Goal: Task Accomplishment & Management: Manage account settings

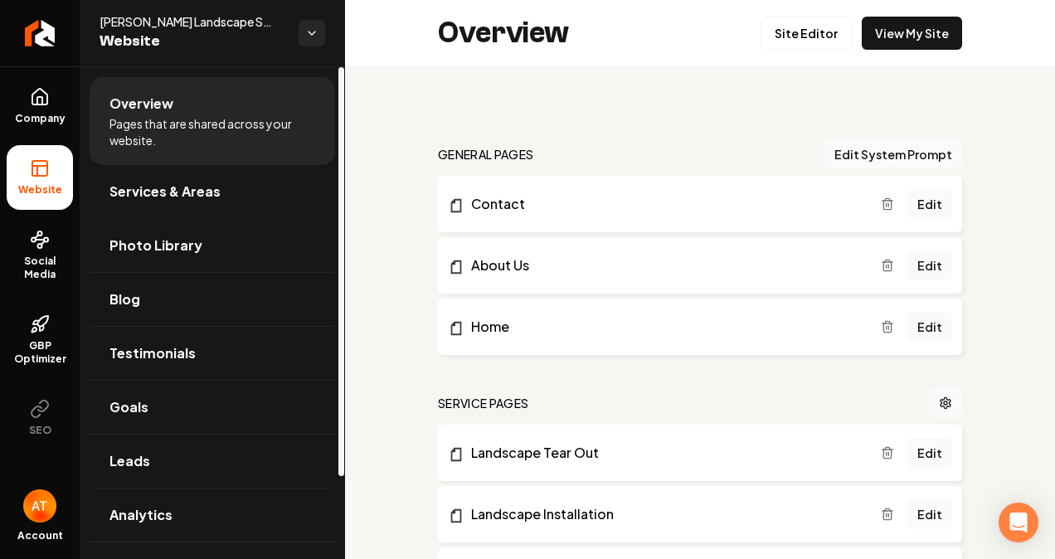
click at [241, 259] on link "Photo Library" at bounding box center [213, 245] width 246 height 53
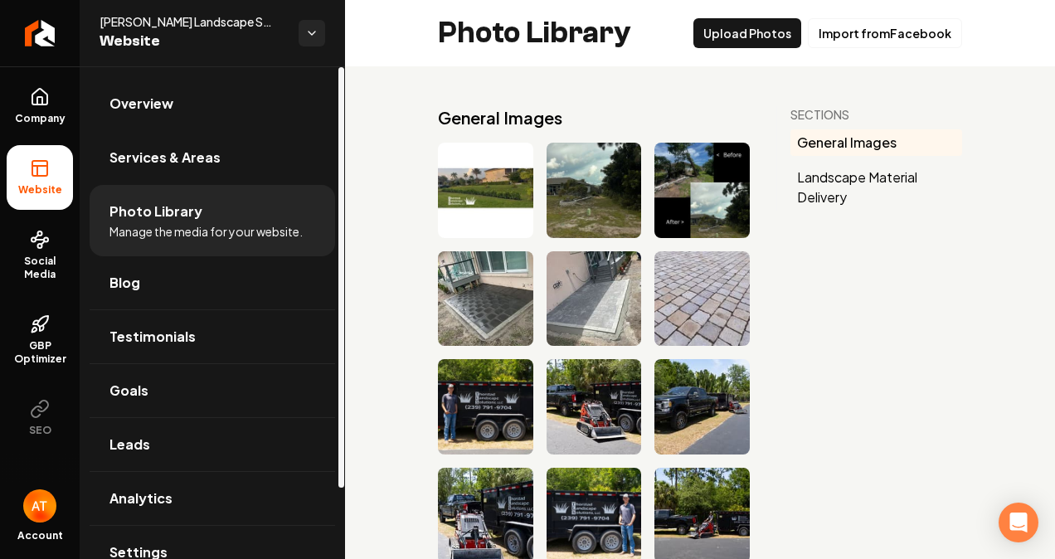
click at [255, 164] on link "Services & Areas" at bounding box center [213, 157] width 246 height 53
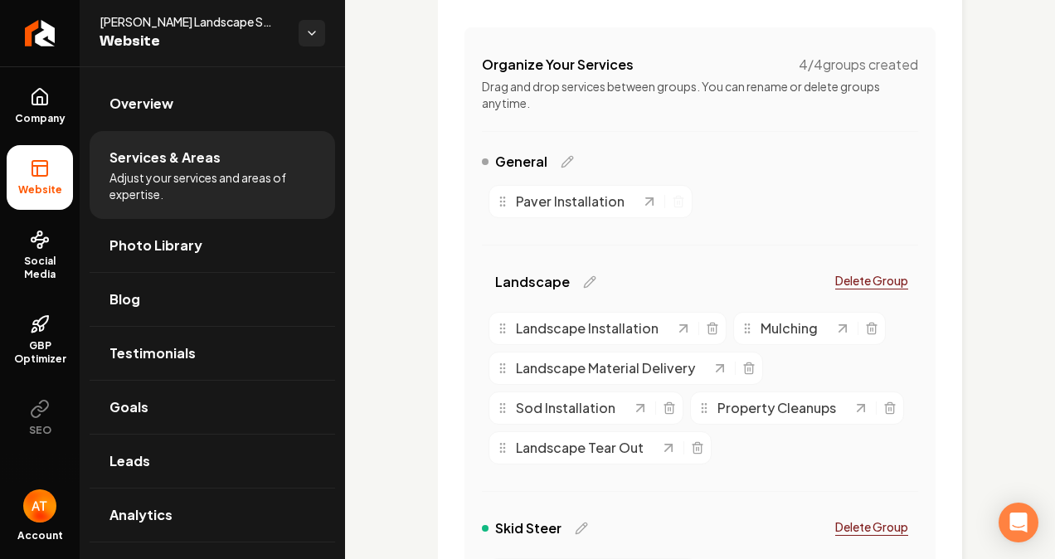
scroll to position [332, 0]
drag, startPoint x: 571, startPoint y: 192, endPoint x: 609, endPoint y: 206, distance: 39.6
click at [573, 193] on span "Paver Installation" at bounding box center [570, 200] width 109 height 20
click at [642, 201] on icon "Main content area" at bounding box center [649, 200] width 17 height 17
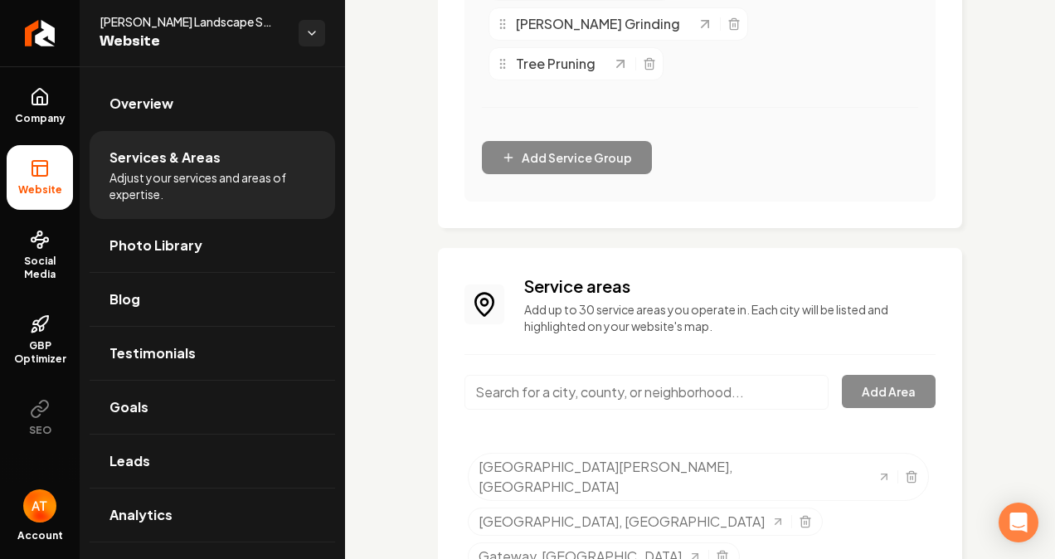
scroll to position [1143, 0]
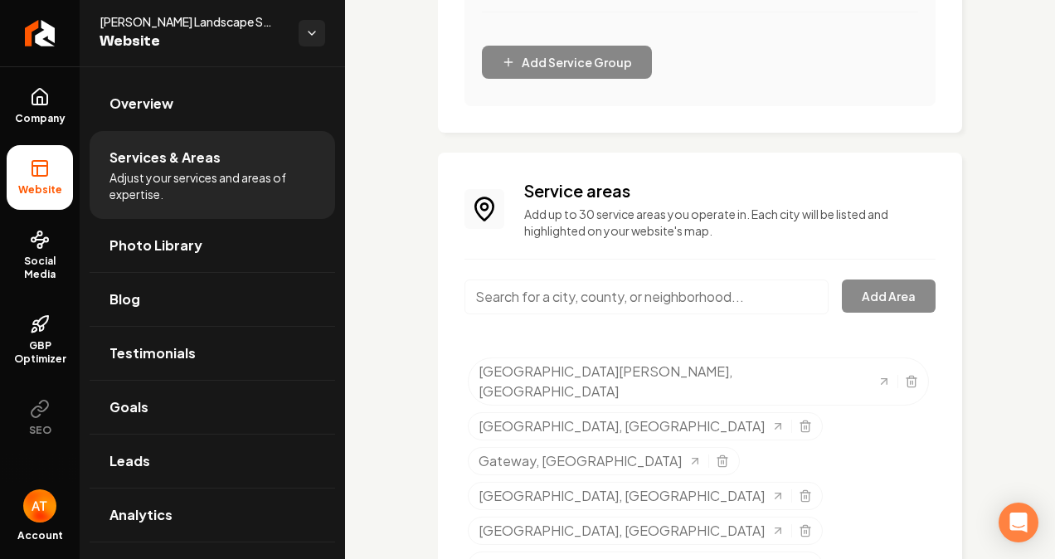
click at [32, 269] on span "Social Media" at bounding box center [40, 268] width 66 height 27
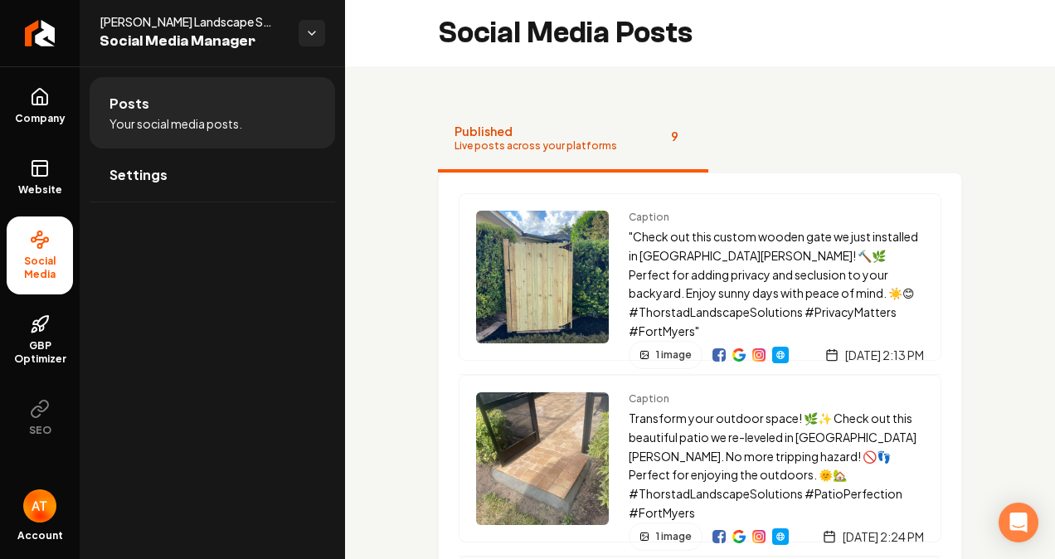
click at [50, 338] on link "GBP Optimizer" at bounding box center [40, 340] width 66 height 78
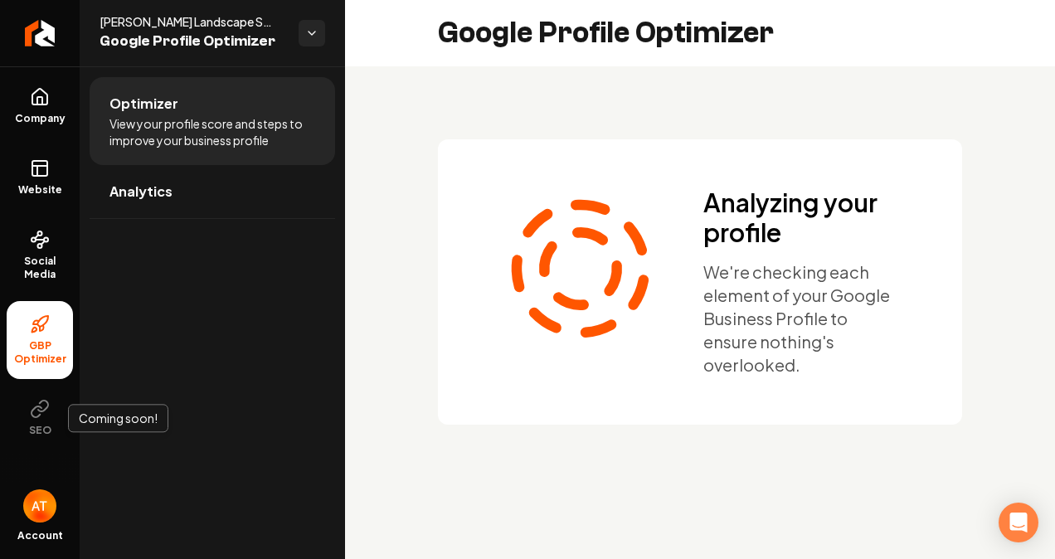
click at [43, 424] on span "SEO" at bounding box center [40, 430] width 36 height 13
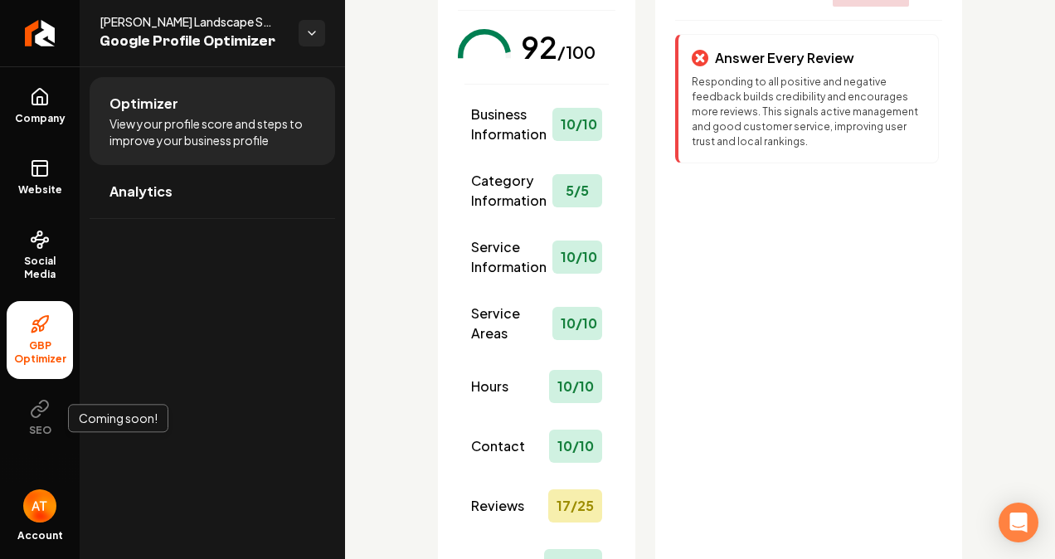
scroll to position [83, 0]
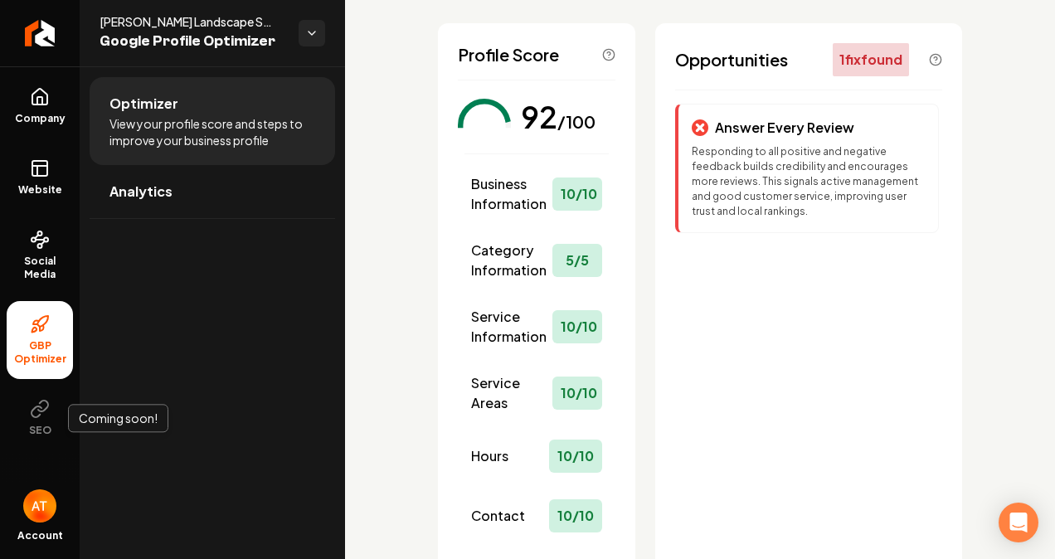
click at [51, 178] on link "Website" at bounding box center [40, 177] width 66 height 65
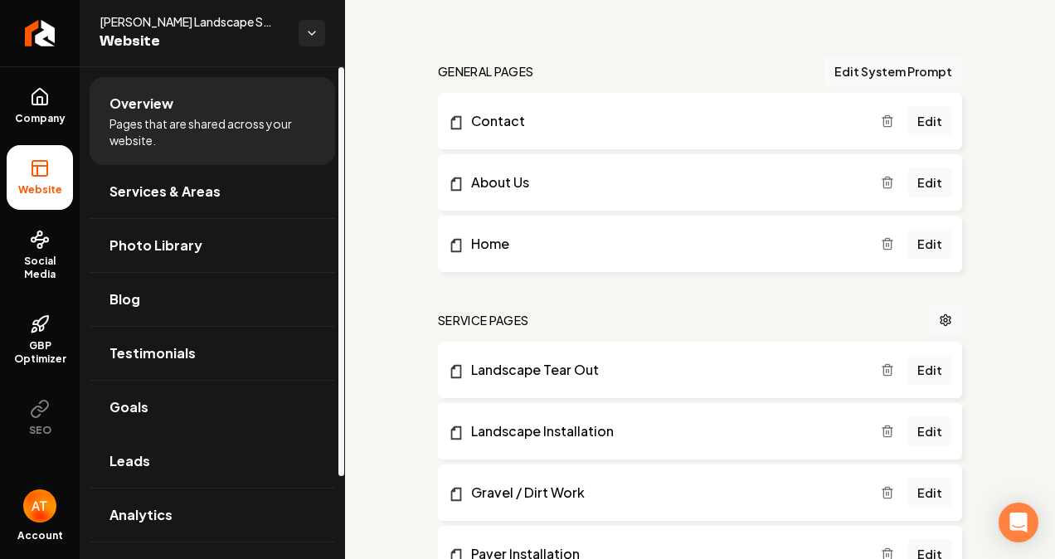
click at [177, 479] on link "Leads" at bounding box center [213, 461] width 246 height 53
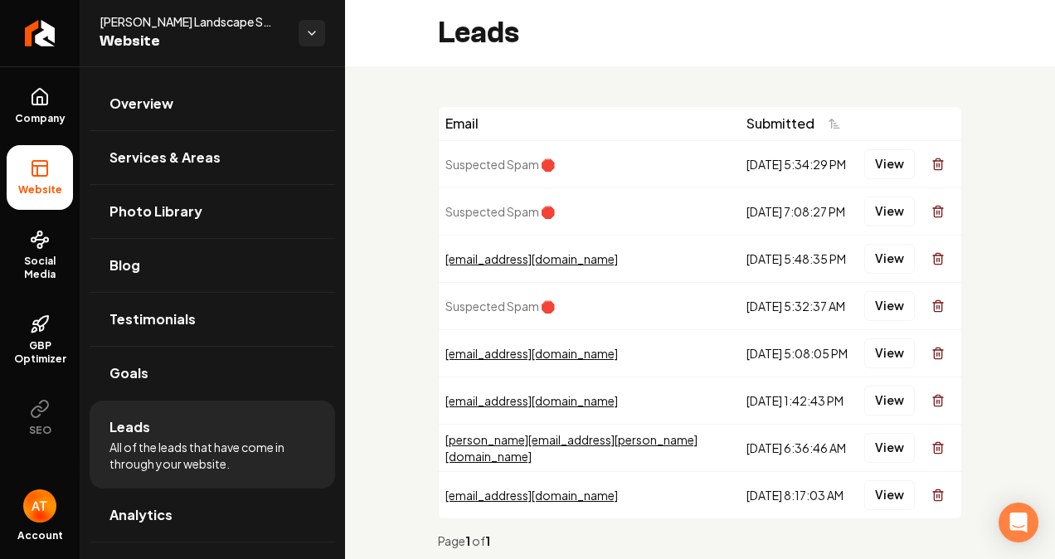
click at [932, 164] on button "Main content area" at bounding box center [938, 164] width 33 height 33
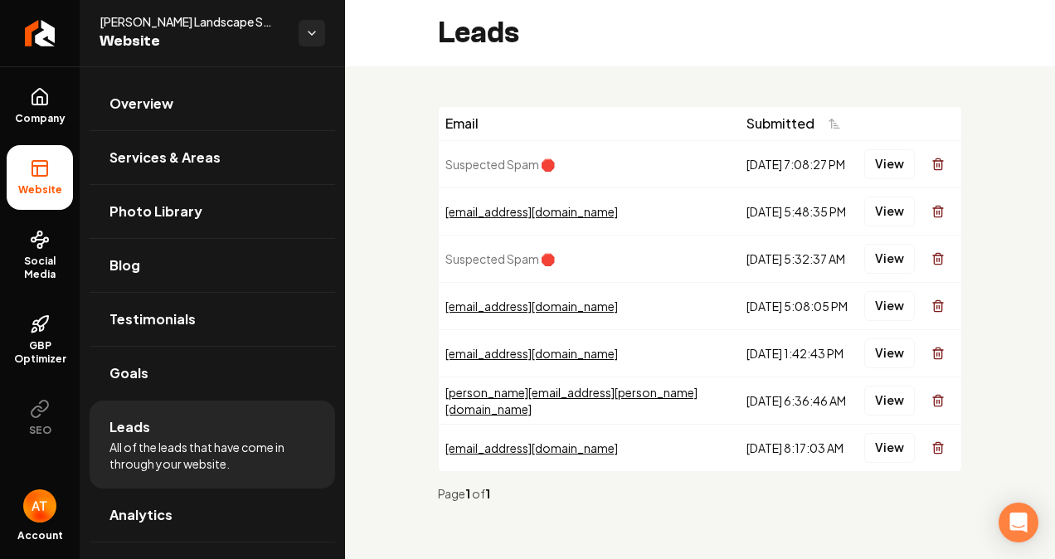
click at [934, 168] on icon "Main content area" at bounding box center [937, 164] width 13 height 13
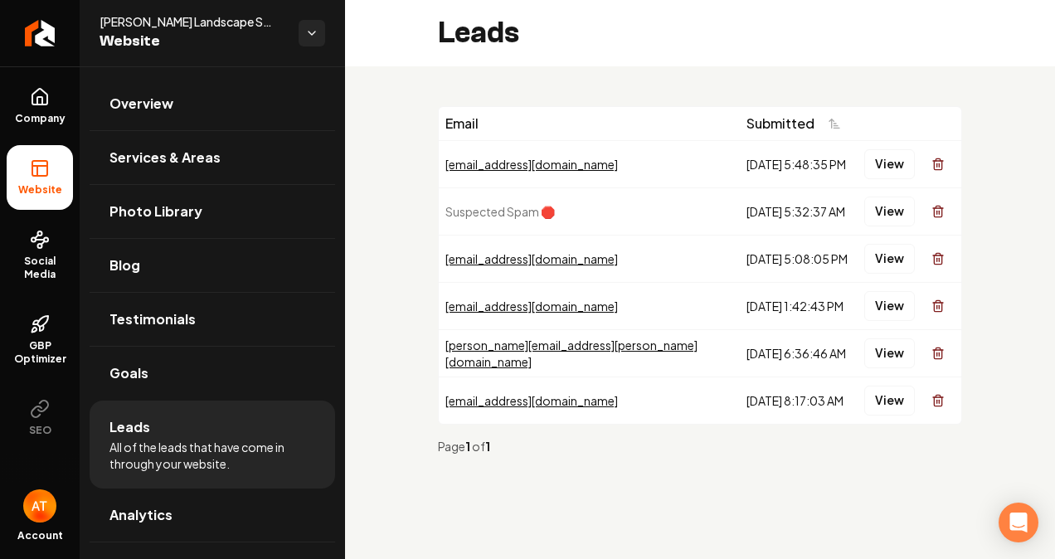
click at [932, 163] on icon "Main content area" at bounding box center [937, 164] width 13 height 13
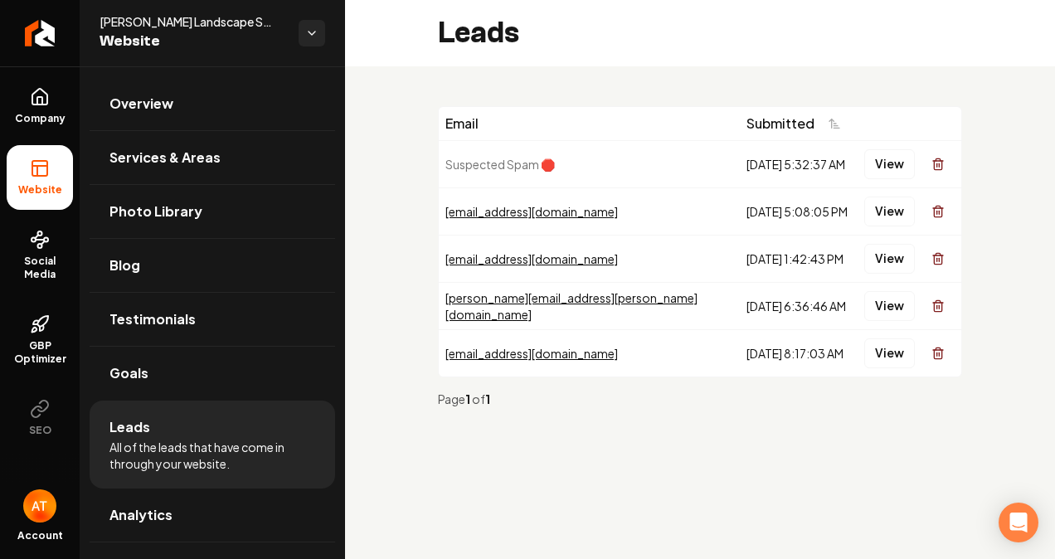
click at [932, 159] on icon "Main content area" at bounding box center [937, 164] width 13 height 13
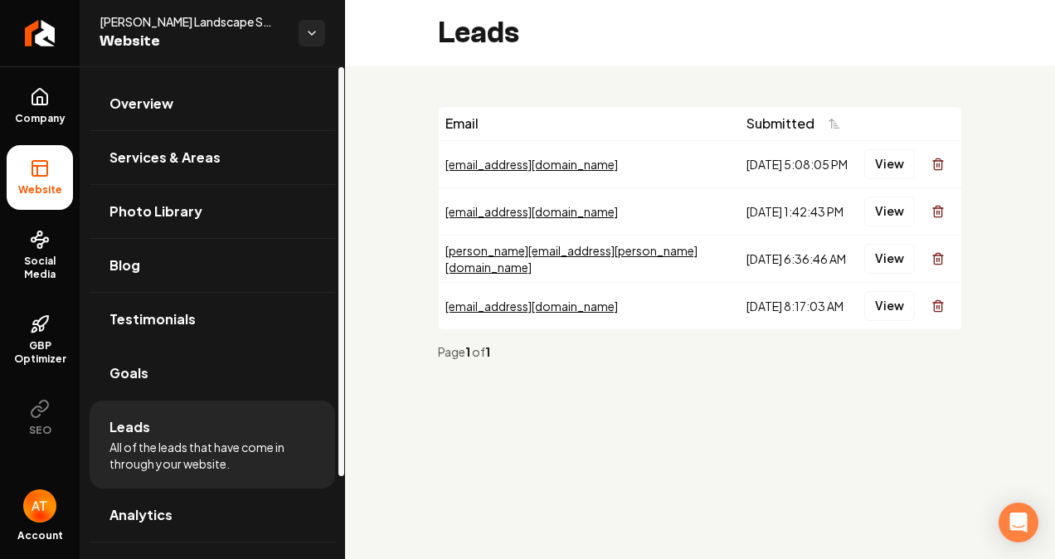
click at [173, 365] on link "Goals" at bounding box center [213, 373] width 246 height 53
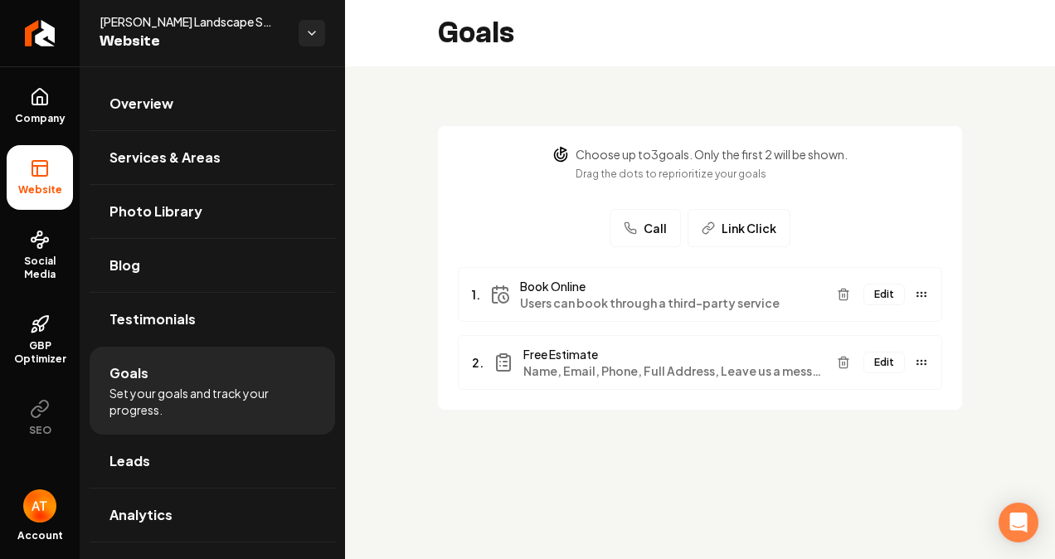
click at [654, 301] on span "Users can book through a third-party service" at bounding box center [672, 302] width 304 height 17
click at [735, 372] on span "Name, Email, Phone, Full Address, Leave us a message" at bounding box center [673, 370] width 300 height 17
click at [722, 231] on span "Link Click" at bounding box center [749, 228] width 55 height 17
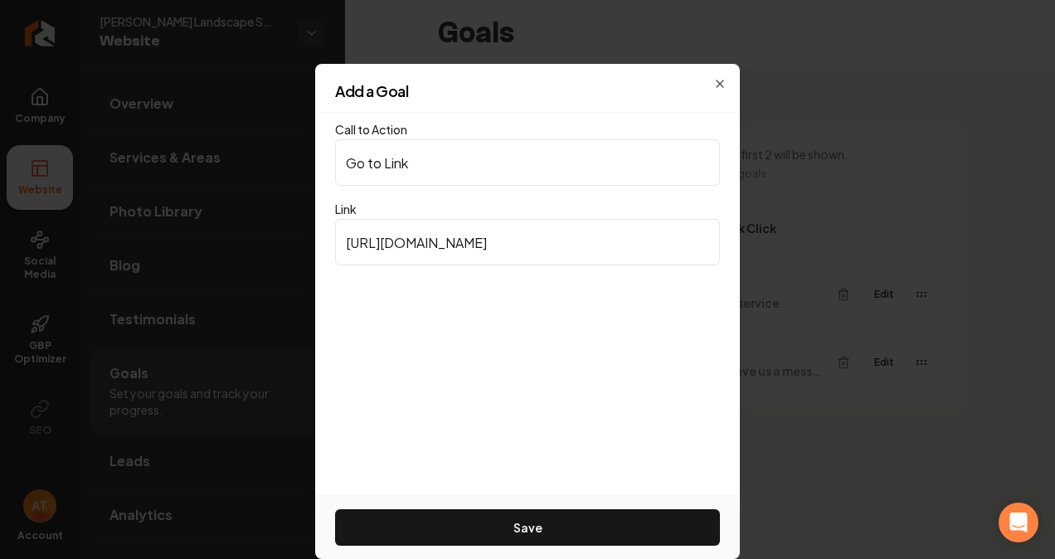
click at [533, 174] on input "Go to Link" at bounding box center [527, 162] width 385 height 46
click at [572, 242] on input "[URL][DOMAIN_NAME]" at bounding box center [527, 242] width 385 height 46
drag, startPoint x: 516, startPoint y: 246, endPoint x: 294, endPoint y: 238, distance: 221.6
click at [161, 240] on body "Company Website Social Media GBP Optimizer SEO Account [PERSON_NAME] Landscape …" at bounding box center [527, 279] width 1055 height 559
paste input "<div id="88b7ed5f-7021-497c-9db5-0157507d920e"></div> <link rel="stylesheet" hr…"
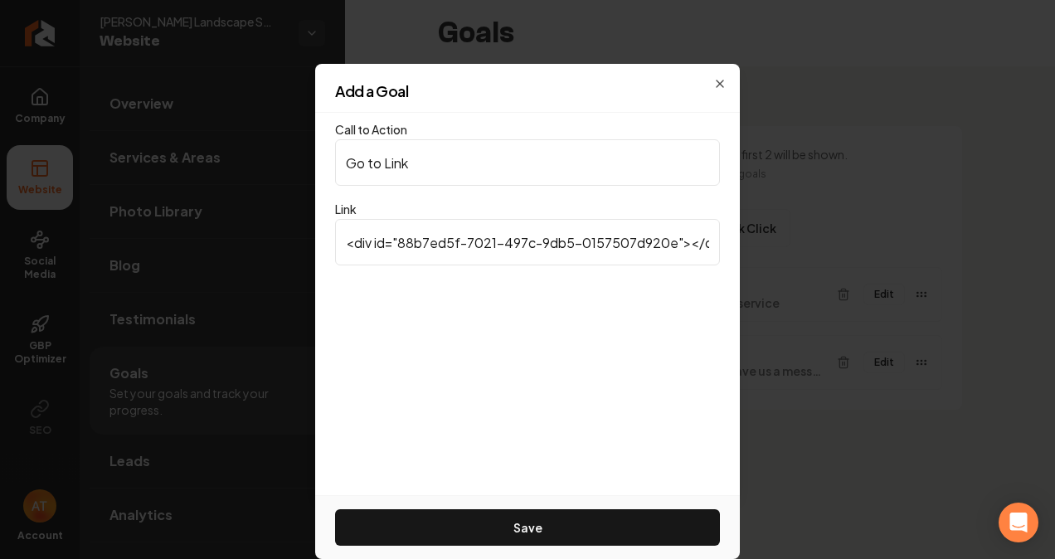
scroll to position [0, 2969]
type input "<div id="88b7ed5f-7021-497c-9db5-0157507d920e"></div> <link rel="stylesheet" hr…"
click at [594, 513] on button "Save" at bounding box center [527, 527] width 385 height 36
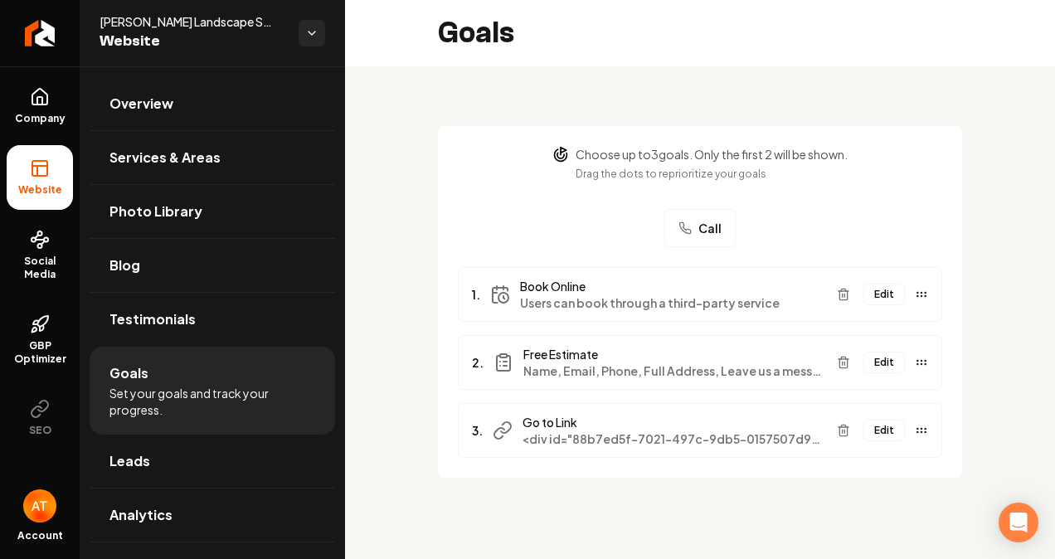
drag, startPoint x: 722, startPoint y: 418, endPoint x: 751, endPoint y: 399, distance: 35.4
click at [728, 395] on ul "1. Book Online Users can book through a third-party service Edit 2. Free Estima…" at bounding box center [700, 362] width 484 height 191
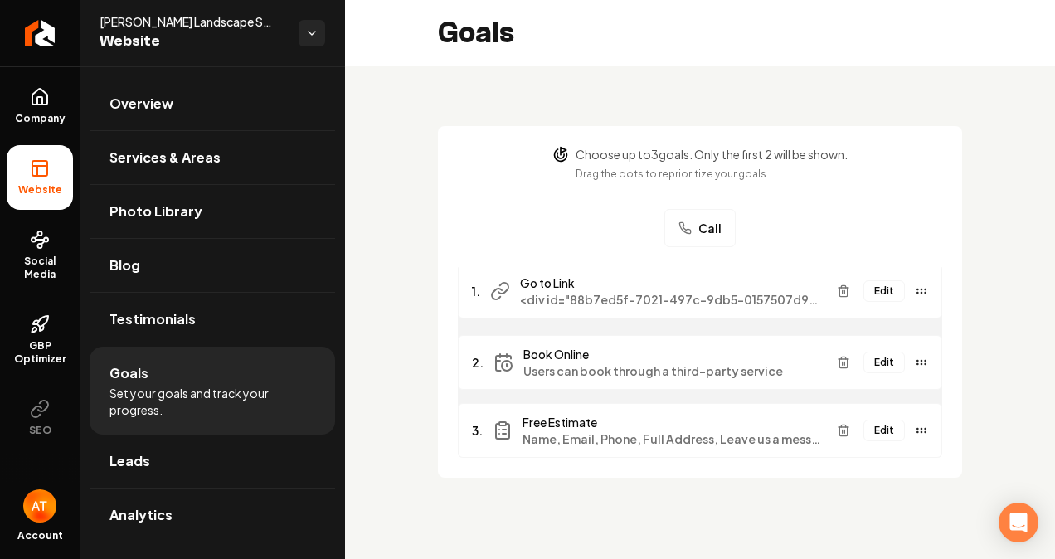
click at [872, 294] on div "Edit" at bounding box center [879, 291] width 98 height 27
click at [842, 368] on button "Main content area" at bounding box center [843, 362] width 27 height 27
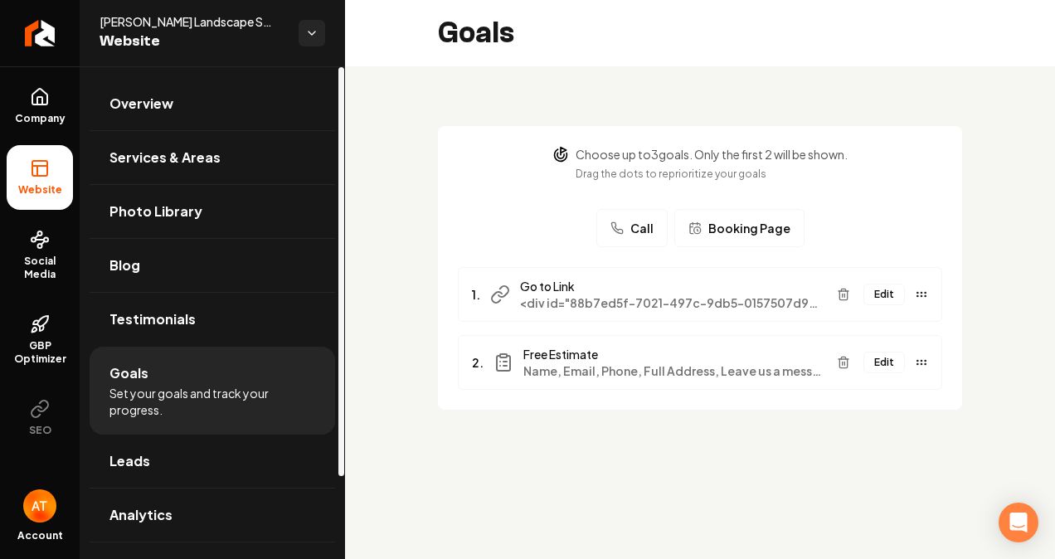
click at [265, 93] on link "Overview" at bounding box center [213, 103] width 246 height 53
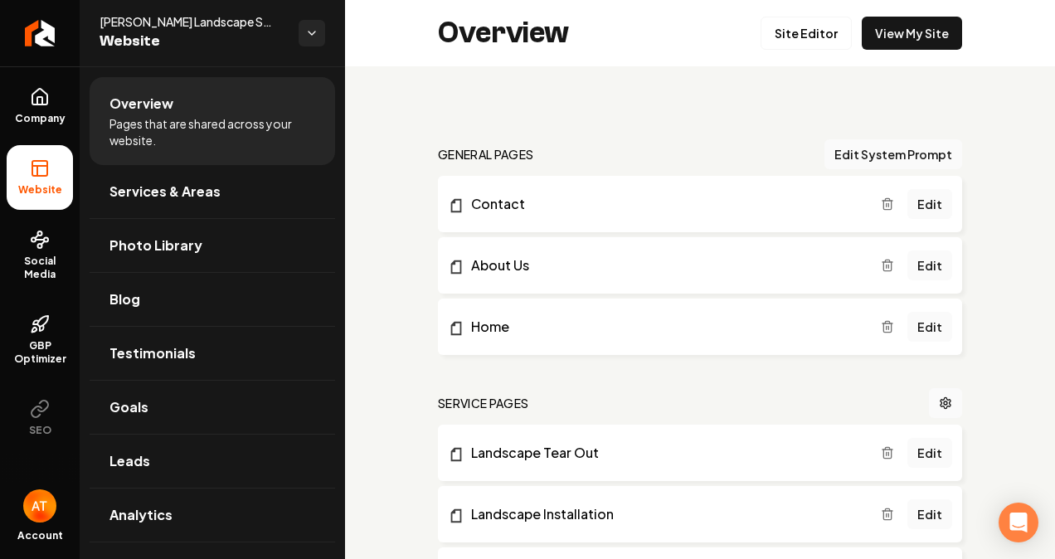
click at [897, 42] on link "View My Site" at bounding box center [912, 33] width 100 height 33
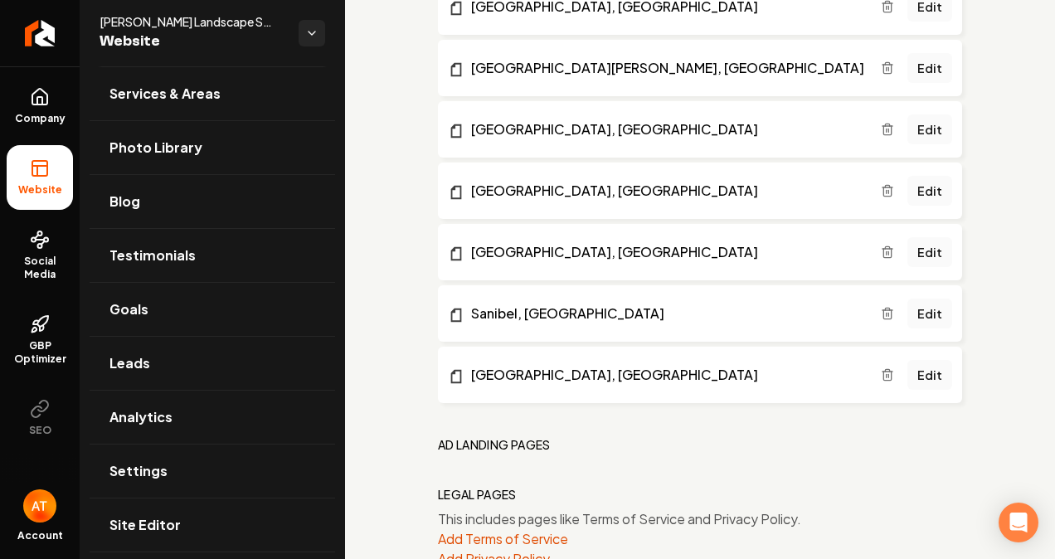
scroll to position [1297, 0]
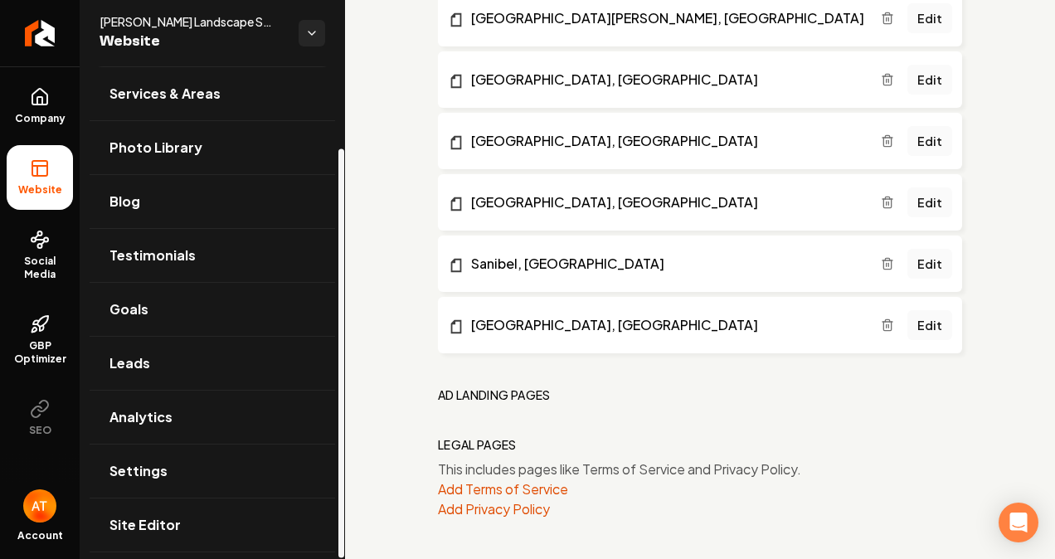
click at [42, 112] on span "Company" at bounding box center [40, 118] width 64 height 13
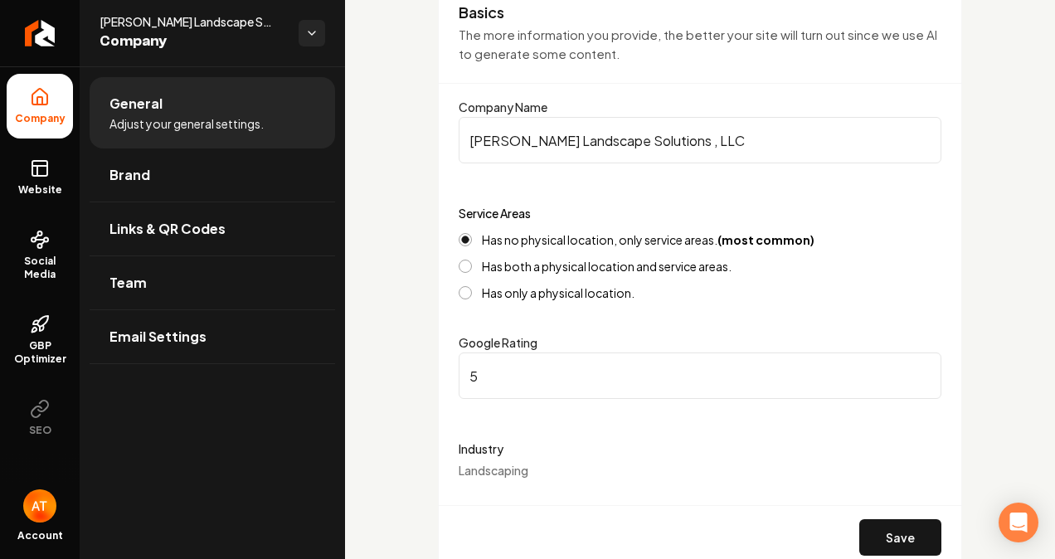
scroll to position [166, 0]
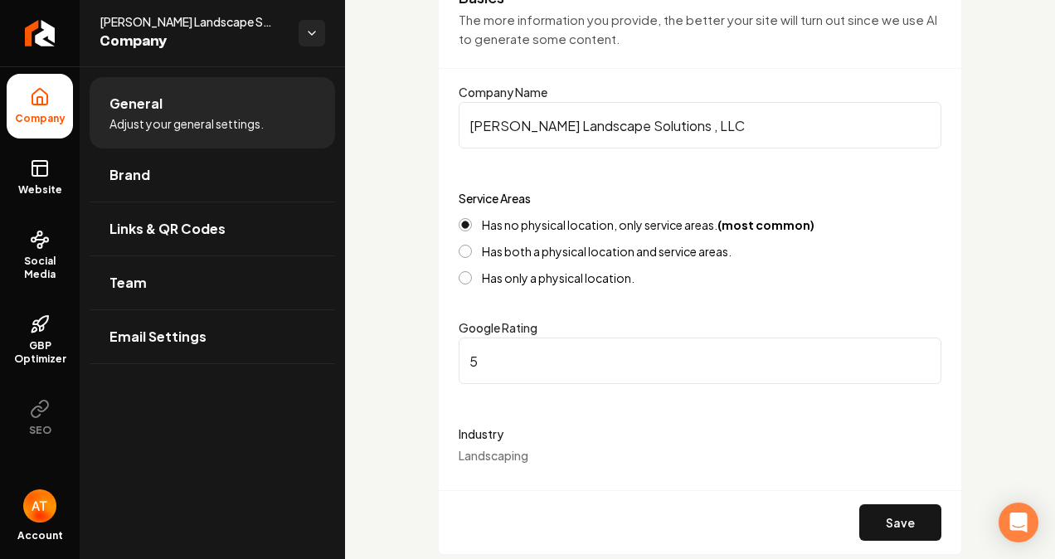
click at [41, 184] on span "Website" at bounding box center [40, 189] width 57 height 13
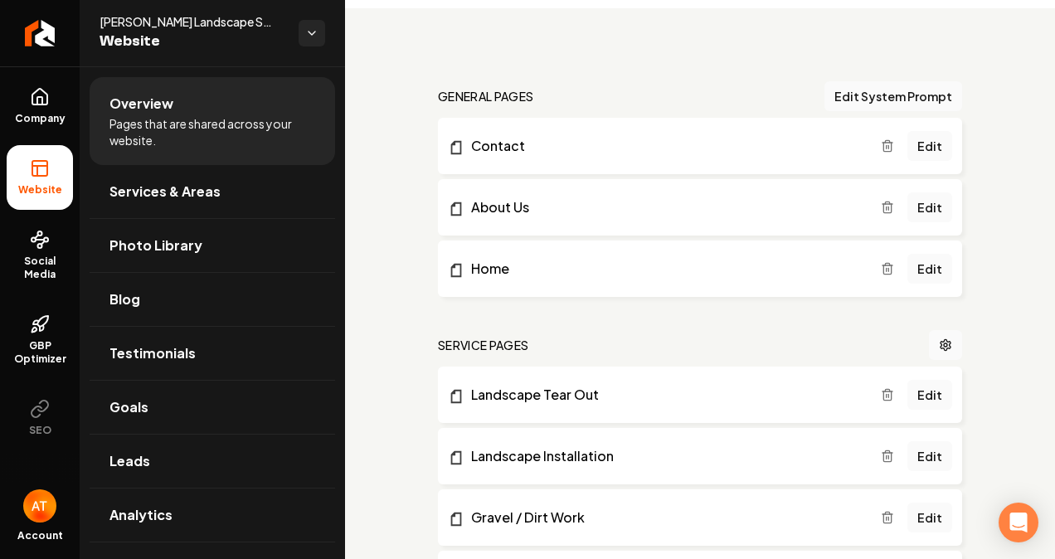
scroll to position [83, 0]
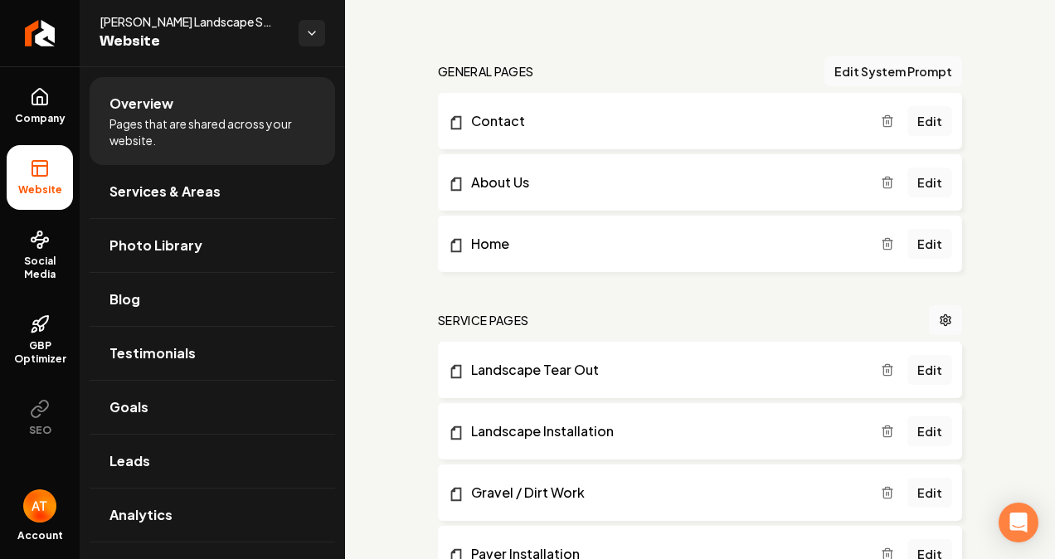
click at [518, 120] on link "Contact" at bounding box center [664, 121] width 433 height 20
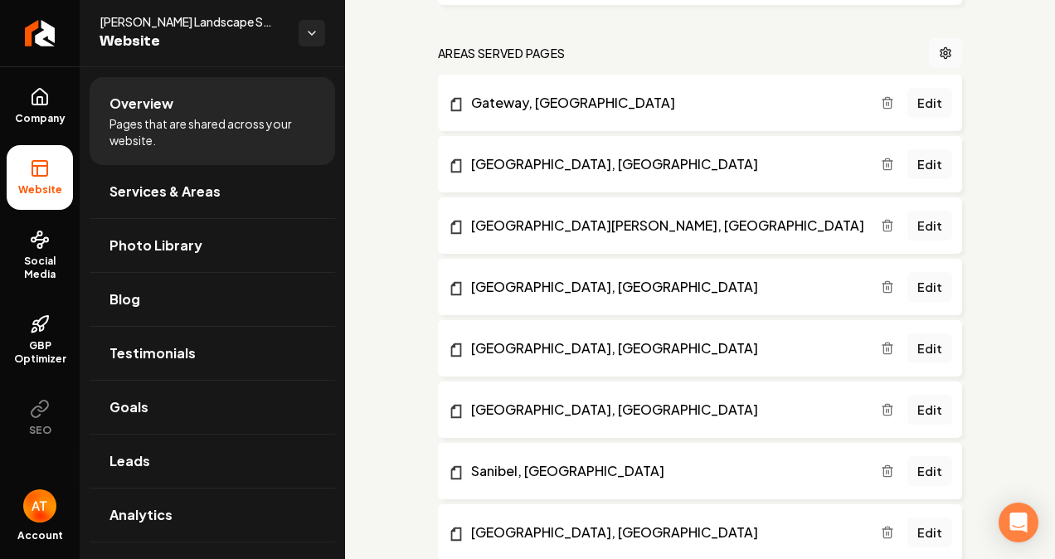
scroll to position [1244, 0]
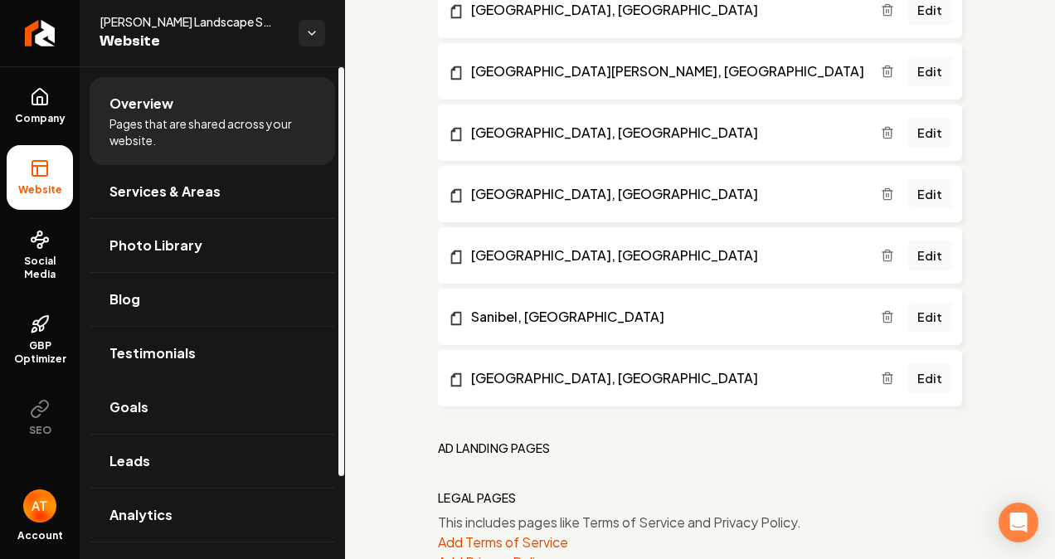
click at [153, 418] on link "Goals" at bounding box center [213, 407] width 246 height 53
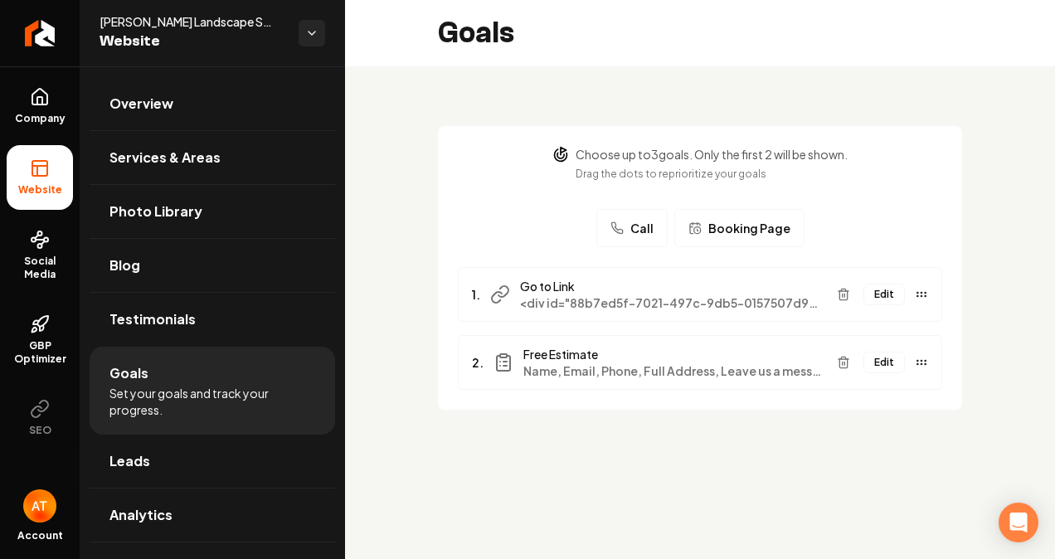
click at [717, 303] on span "<div id="88b7ed5f-7021-497c-9db5-0157507d920e"></div> <link rel="stylesheet" hr…" at bounding box center [672, 302] width 304 height 17
click at [841, 294] on icon "Main content area" at bounding box center [842, 295] width 7 height 9
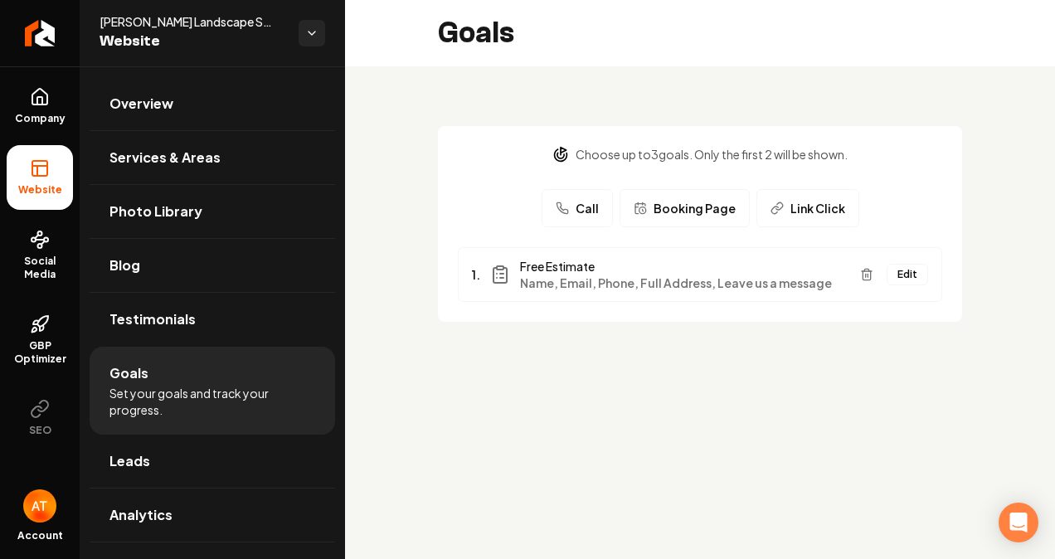
click at [752, 222] on div "Call Booking Page Link Click" at bounding box center [701, 208] width 318 height 38
click at [693, 221] on button "Booking Page" at bounding box center [685, 208] width 130 height 38
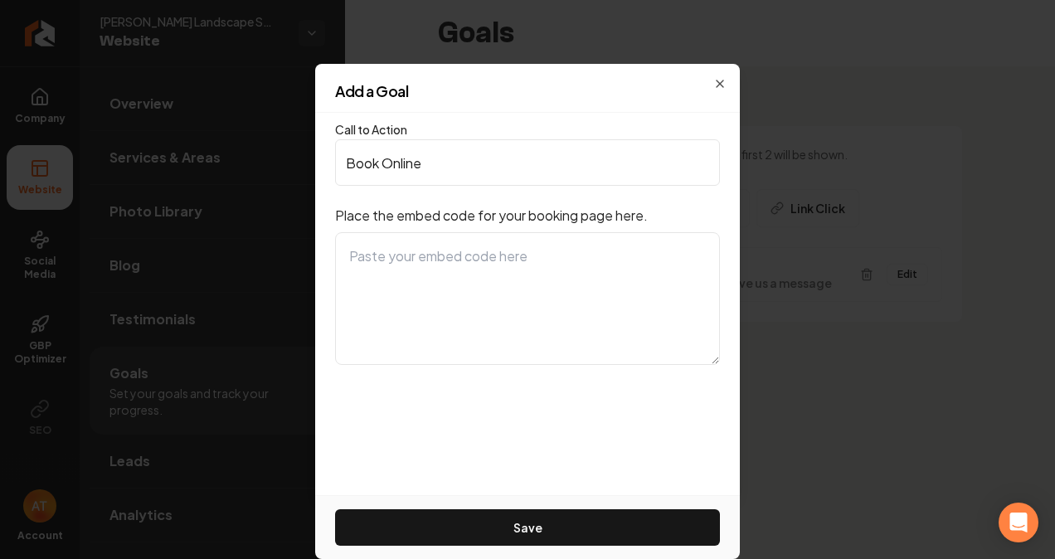
drag, startPoint x: 581, startPoint y: 284, endPoint x: 766, endPoint y: 74, distance: 279.7
click at [581, 284] on textarea at bounding box center [527, 298] width 385 height 133
paste textarea "<div id="88b7ed5f-7021-497c-9db5-0157507d920e"></div> <link rel="stylesheet" hr…"
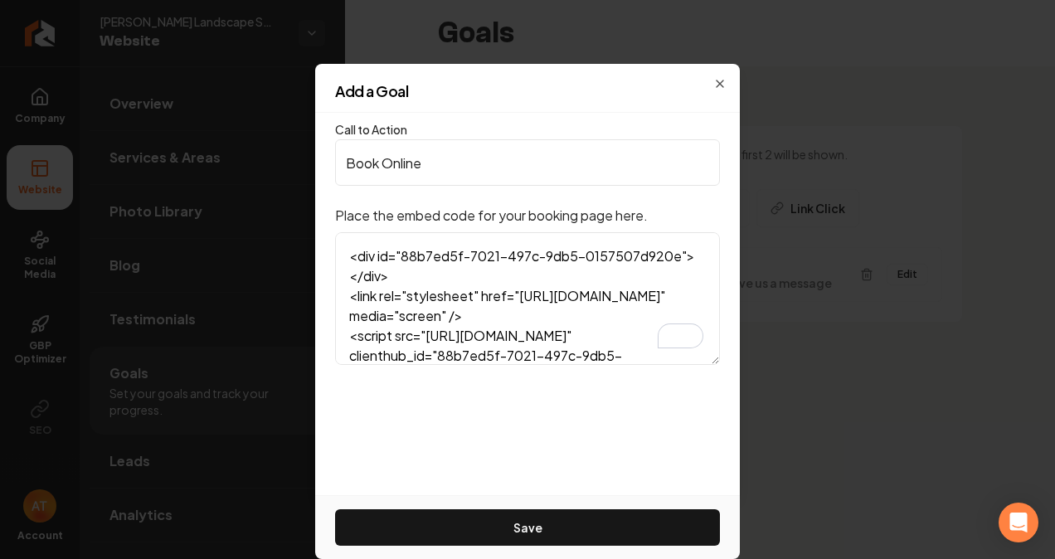
scroll to position [199, 0]
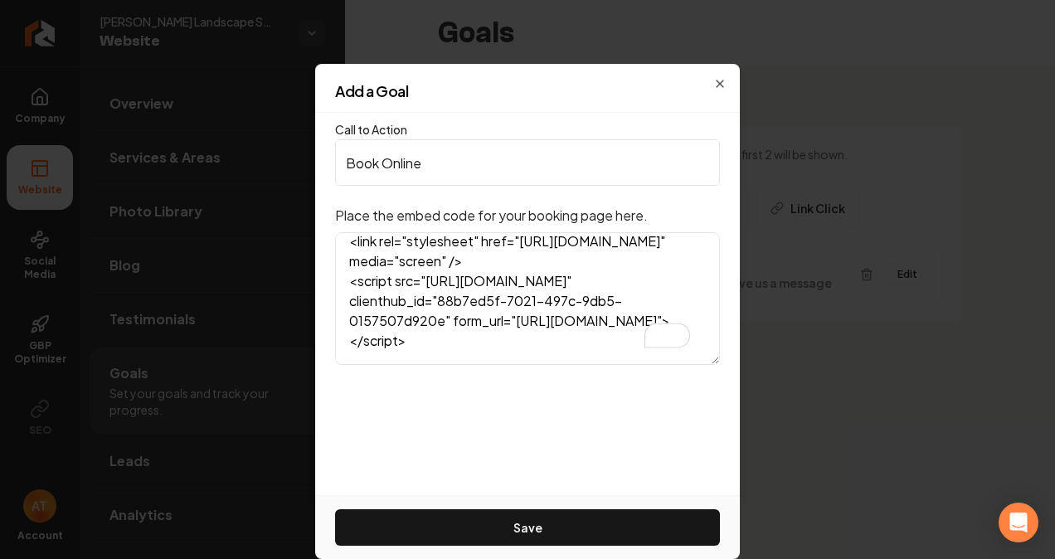
type textarea "<div id="88b7ed5f-7021-497c-9db5-0157507d920e"></div> <link rel="stylesheet" hr…"
click at [576, 530] on button "Save" at bounding box center [527, 527] width 385 height 36
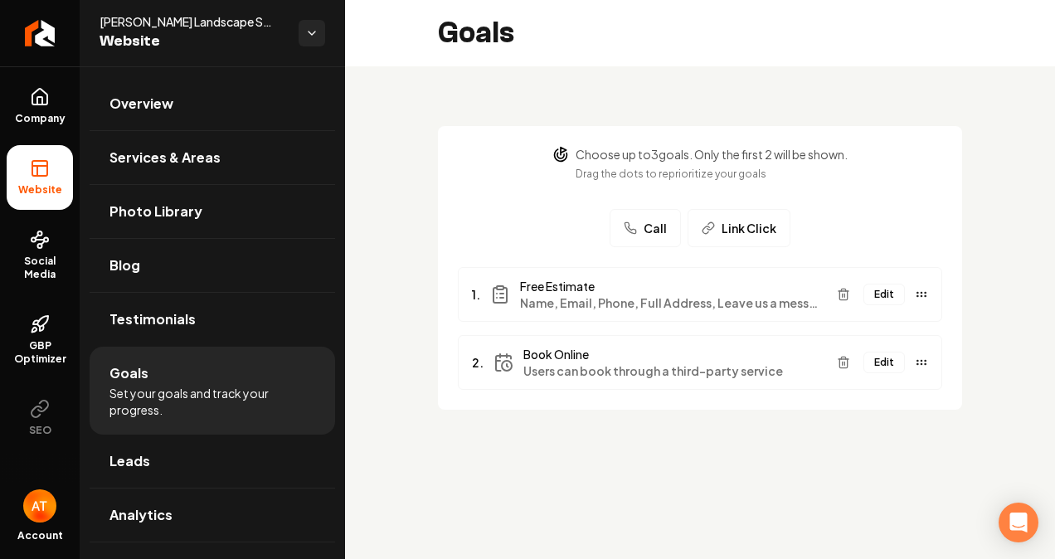
drag, startPoint x: 557, startPoint y: 347, endPoint x: 567, endPoint y: 351, distance: 10.8
click at [557, 348] on span "Book Online" at bounding box center [673, 354] width 300 height 17
click at [888, 367] on button "Edit" at bounding box center [883, 363] width 41 height 22
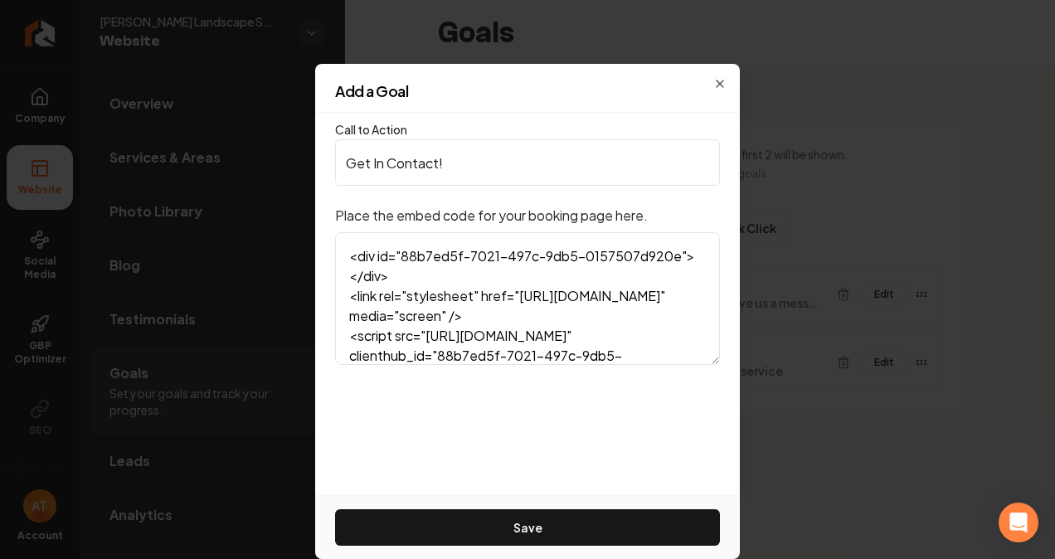
type input "Get In Contact!"
click at [667, 543] on button "Save" at bounding box center [527, 527] width 385 height 36
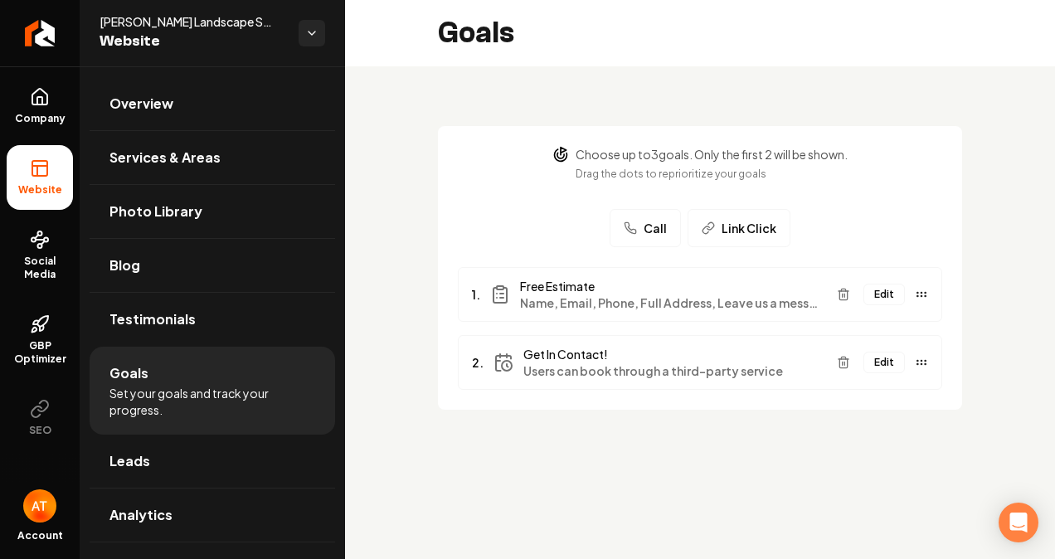
drag, startPoint x: 927, startPoint y: 369, endPoint x: 922, endPoint y: 358, distance: 11.9
click at [922, 358] on div "Edit" at bounding box center [879, 362] width 98 height 27
click at [922, 358] on icon "Main content area" at bounding box center [921, 362] width 13 height 13
click at [833, 358] on button "Main content area" at bounding box center [843, 362] width 27 height 27
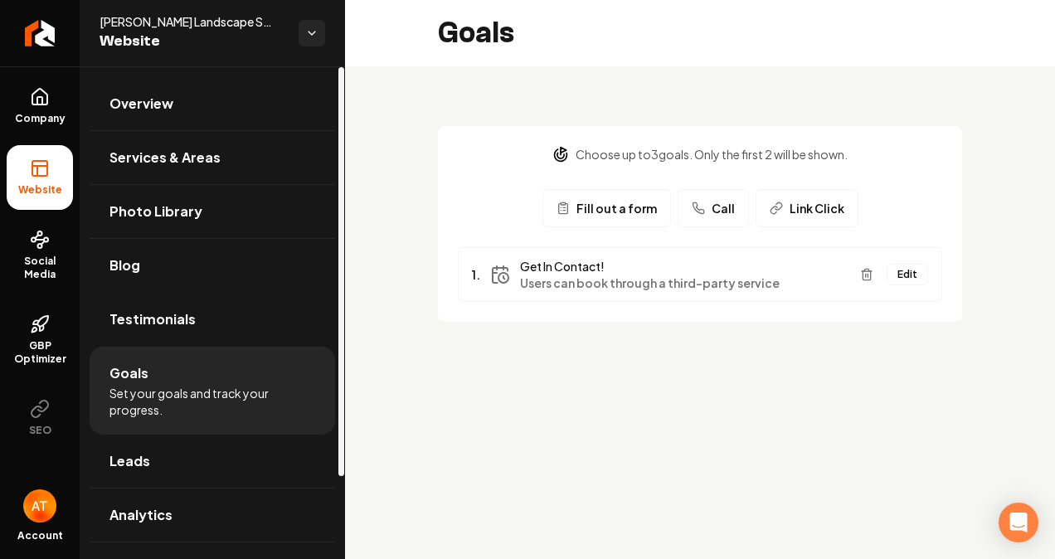
click at [189, 325] on span "Testimonials" at bounding box center [152, 319] width 86 height 20
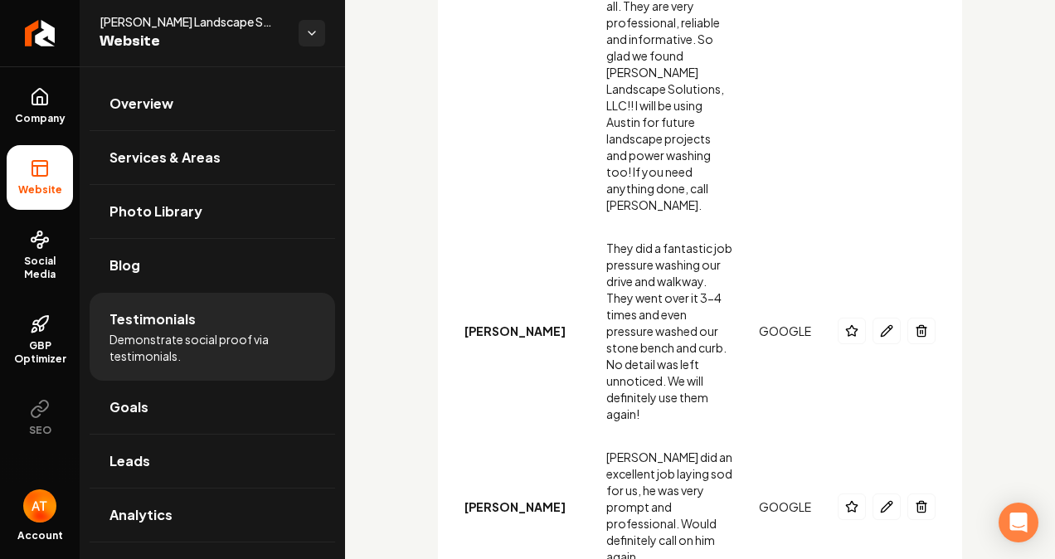
scroll to position [6470, 0]
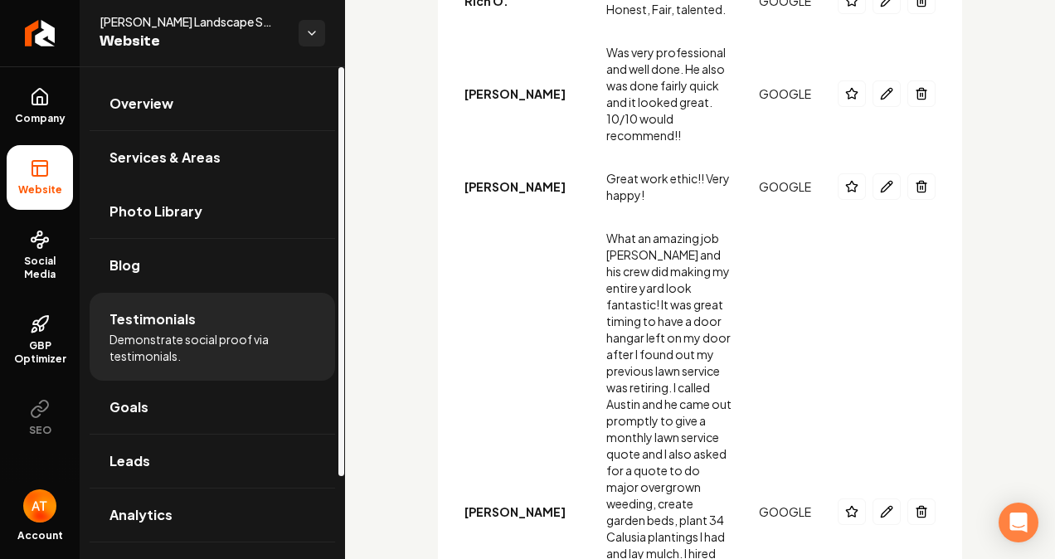
click at [182, 204] on span "Photo Library" at bounding box center [155, 212] width 93 height 20
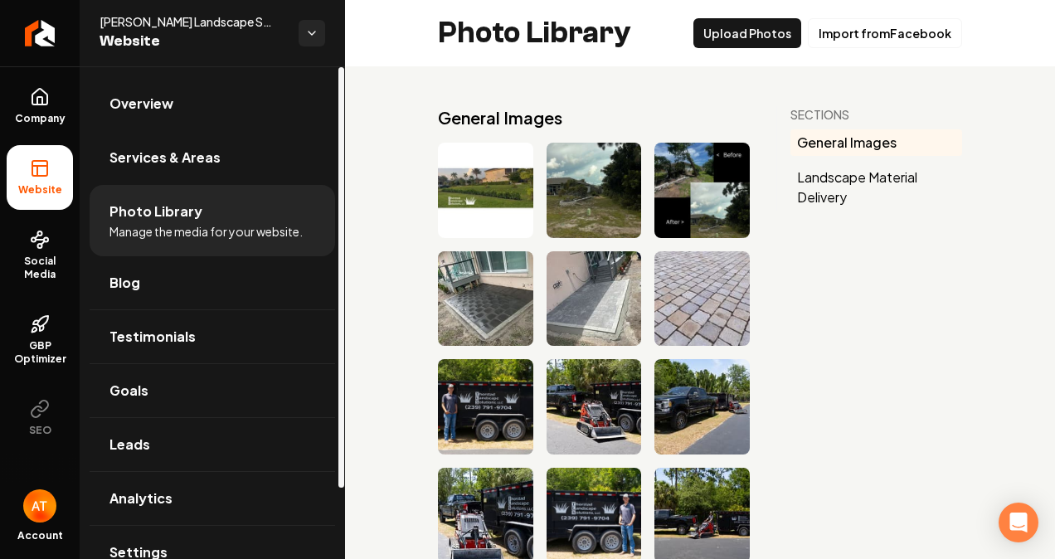
click at [217, 156] on link "Services & Areas" at bounding box center [213, 157] width 246 height 53
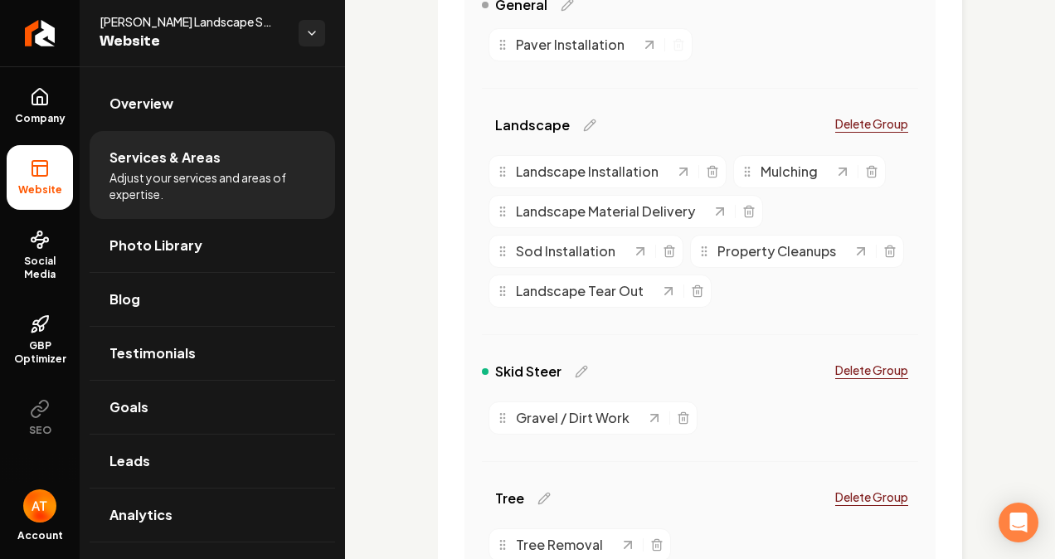
scroll to position [479, 0]
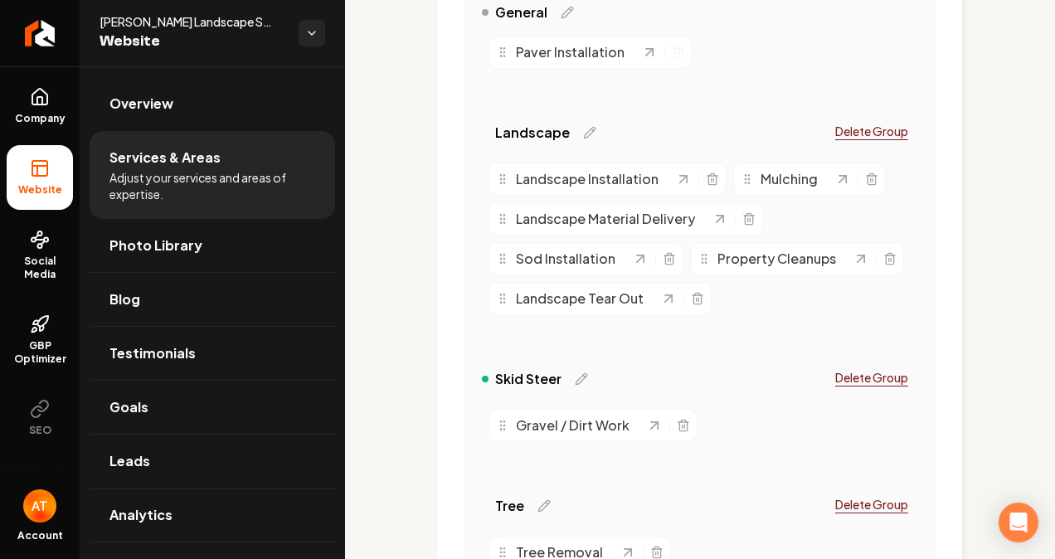
click at [503, 265] on div "Sod Installation" at bounding box center [564, 259] width 136 height 20
click at [639, 261] on icon "Main content area" at bounding box center [640, 258] width 17 height 17
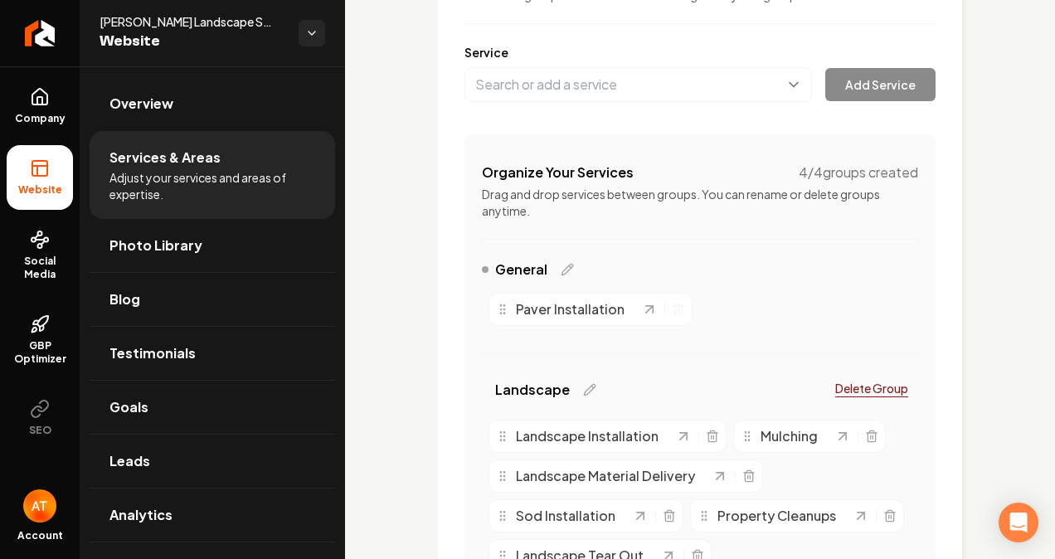
scroll to position [249, 0]
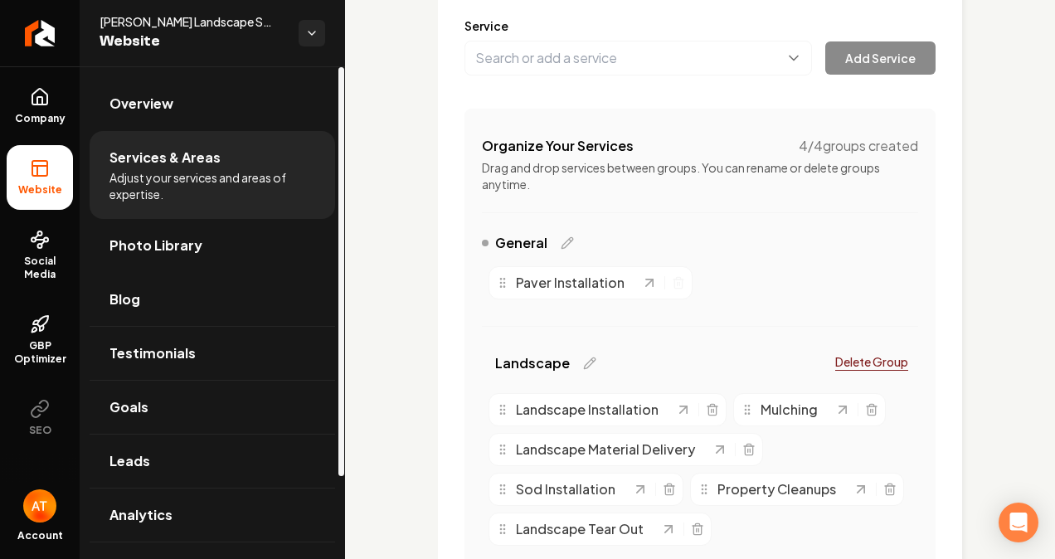
click at [163, 285] on link "Blog" at bounding box center [213, 299] width 246 height 53
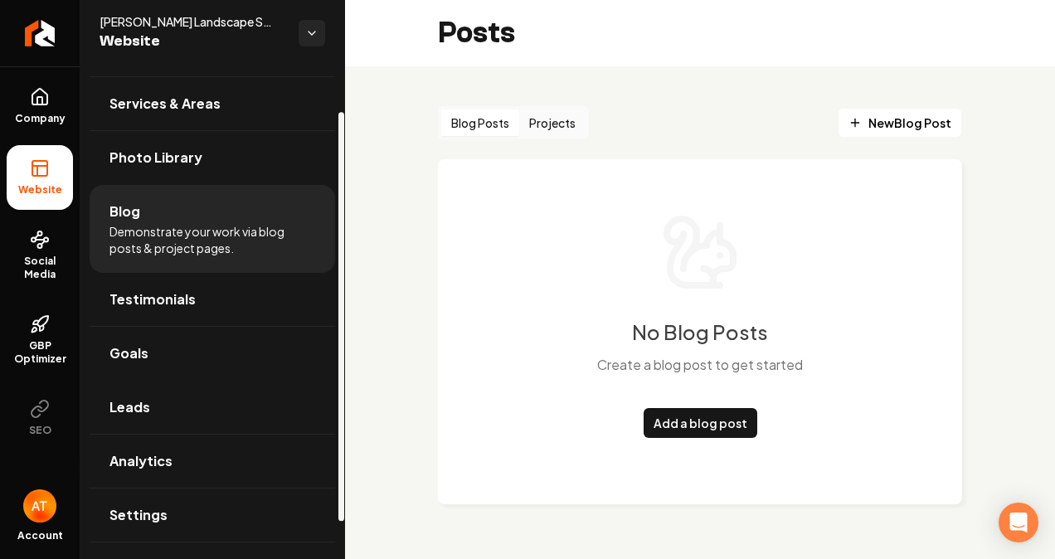
scroll to position [98, 0]
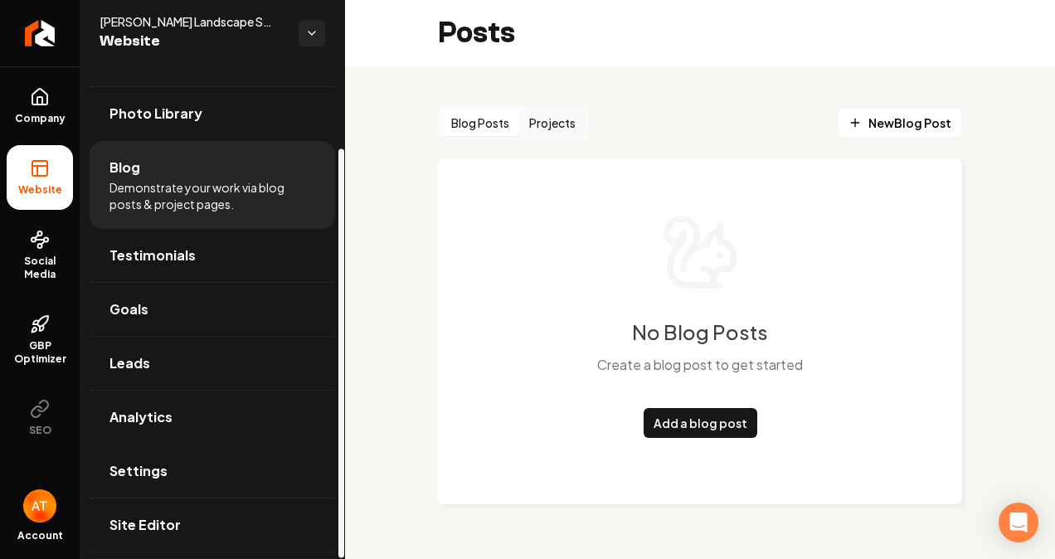
click at [164, 468] on link "Settings" at bounding box center [213, 471] width 246 height 53
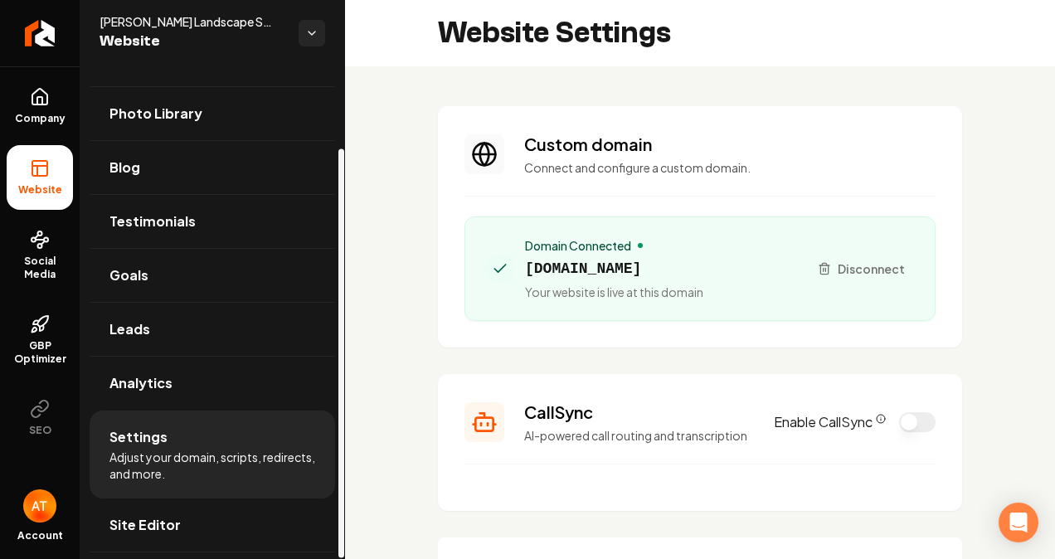
click at [241, 519] on link "Site Editor" at bounding box center [213, 525] width 246 height 53
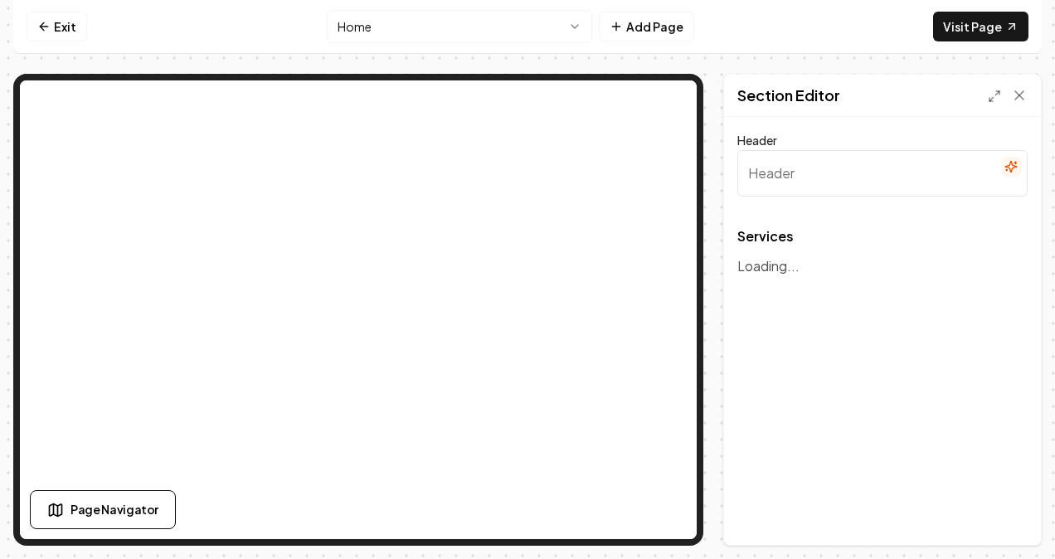
click at [815, 181] on input "Header" at bounding box center [882, 173] width 290 height 46
click at [767, 274] on p "Loading..." at bounding box center [882, 266] width 290 height 20
type input "Exceptional Landscape Services"
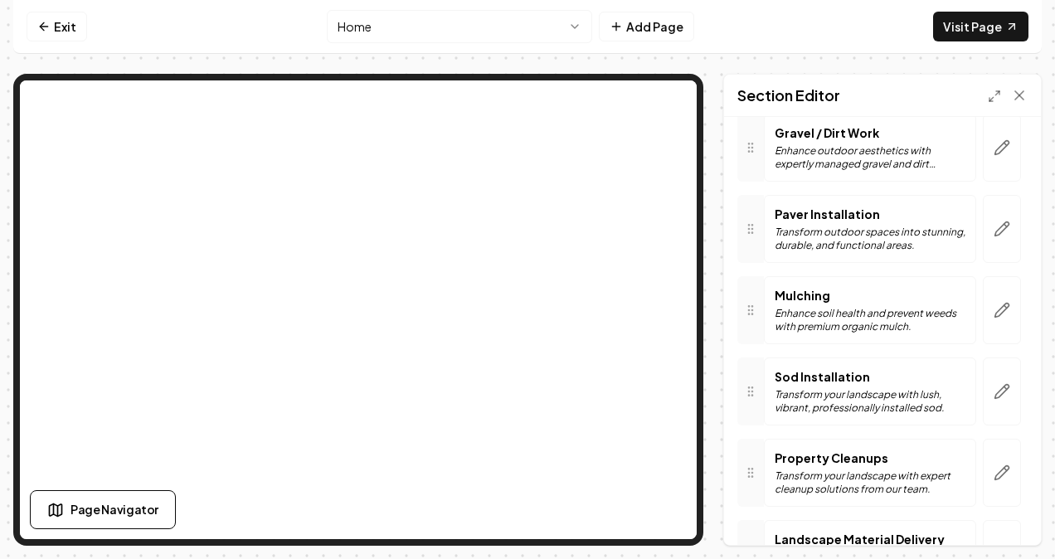
scroll to position [332, 0]
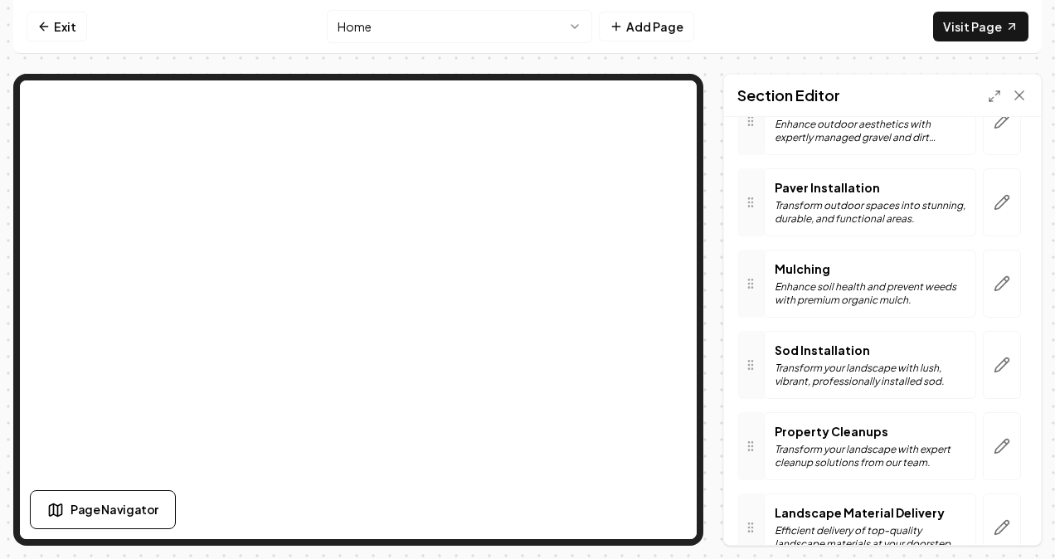
click at [983, 353] on button "button" at bounding box center [1002, 365] width 38 height 68
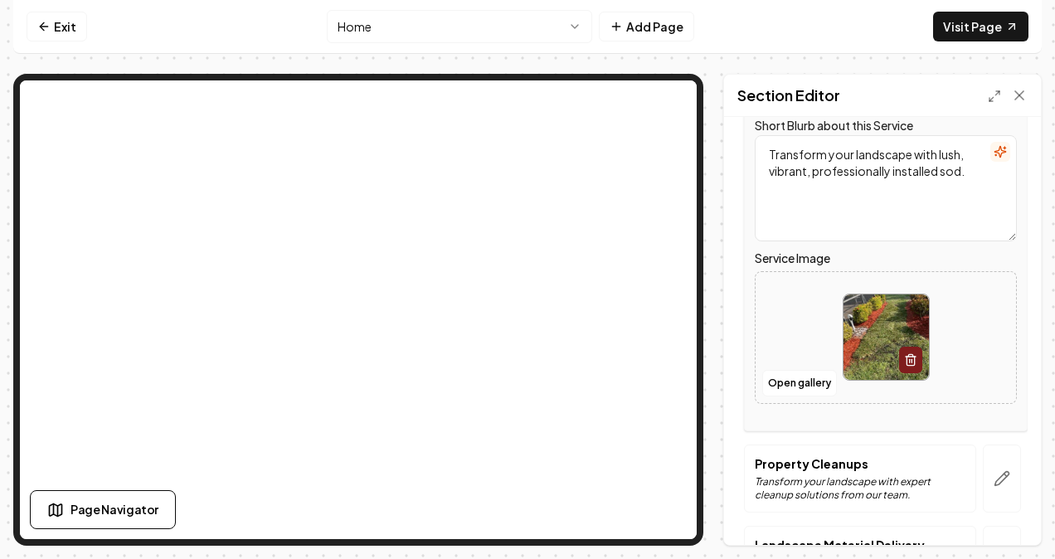
scroll to position [664, 0]
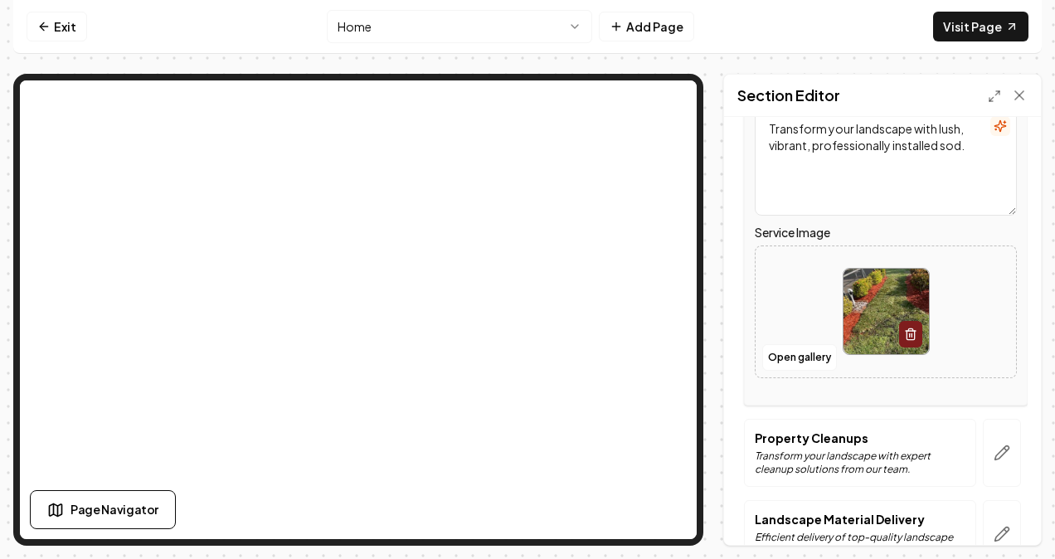
click at [803, 350] on button "Open gallery" at bounding box center [799, 357] width 75 height 27
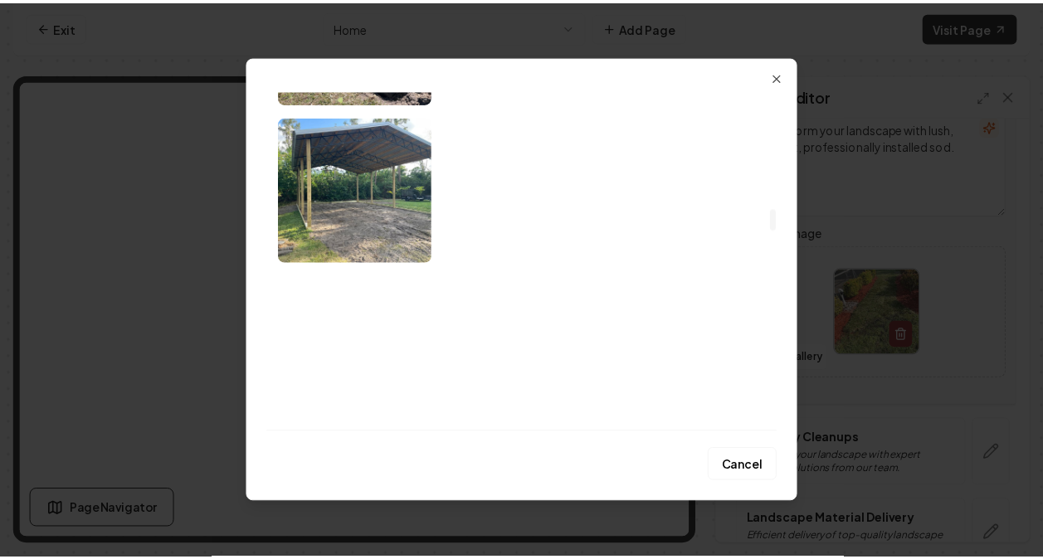
scroll to position [1908, 0]
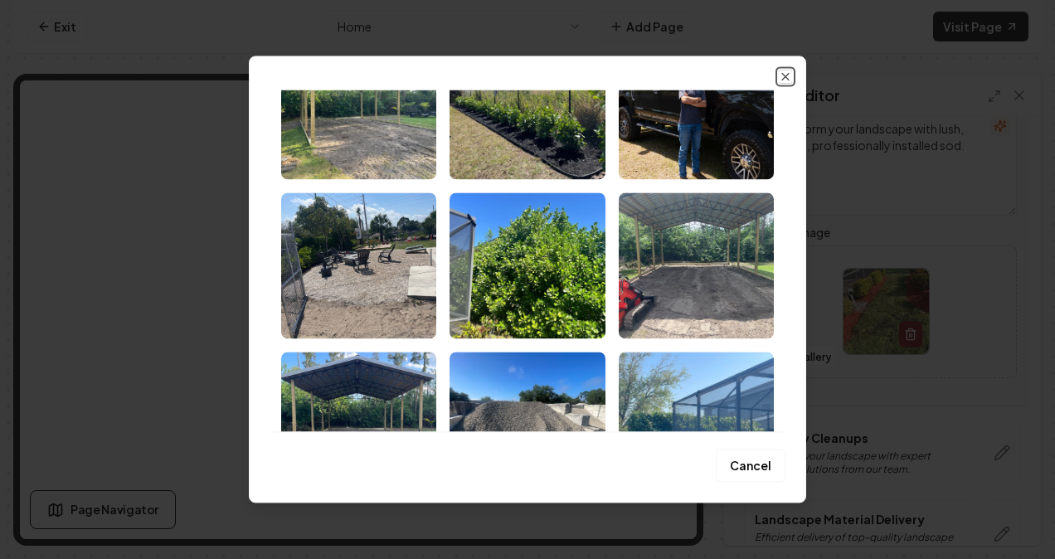
click at [786, 73] on icon "button" at bounding box center [785, 76] width 13 height 13
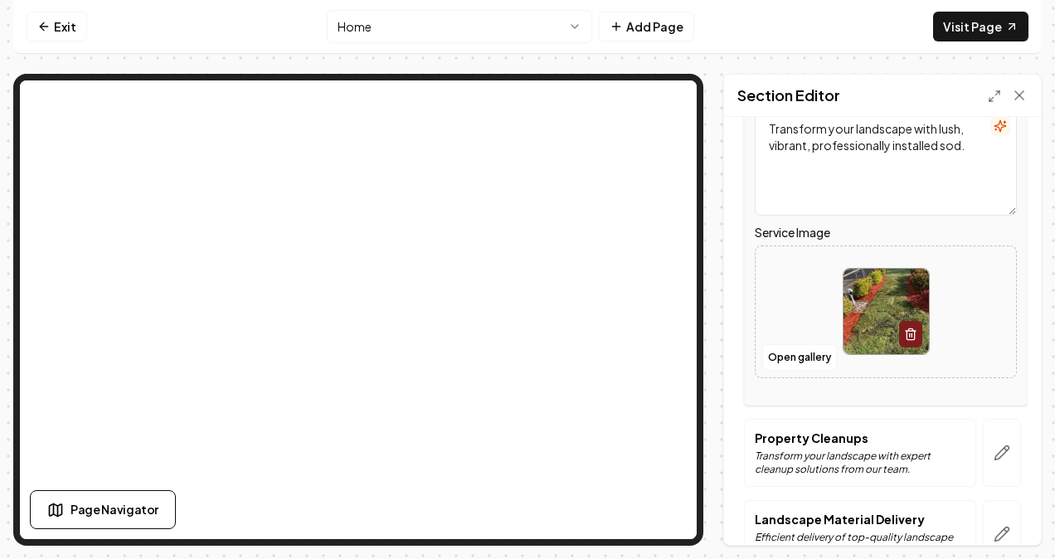
click at [1019, 93] on icon at bounding box center [1019, 95] width 8 height 8
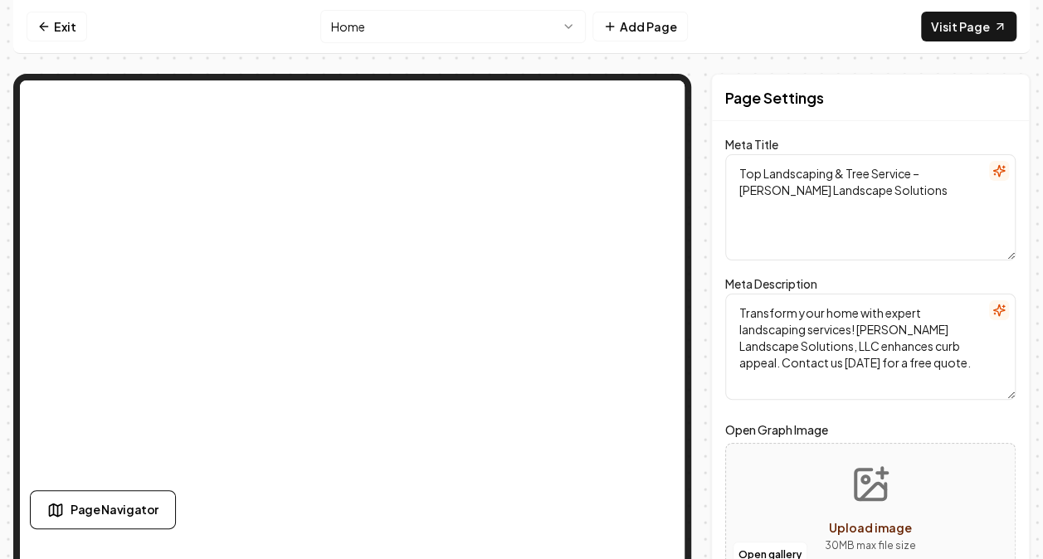
scroll to position [0, 0]
